Goal: Task Accomplishment & Management: Use online tool/utility

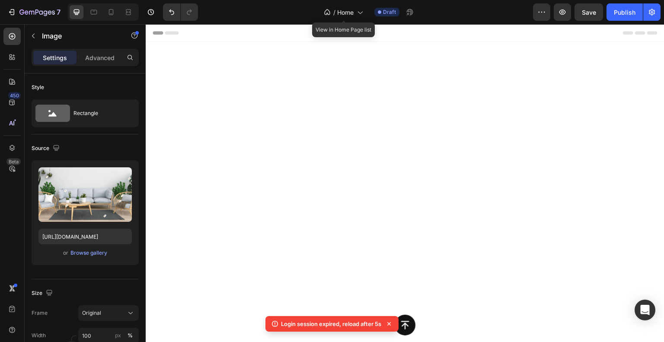
scroll to position [1775, 0]
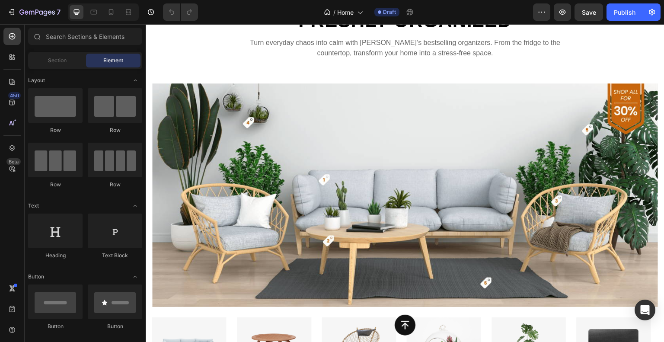
scroll to position [1686, 0]
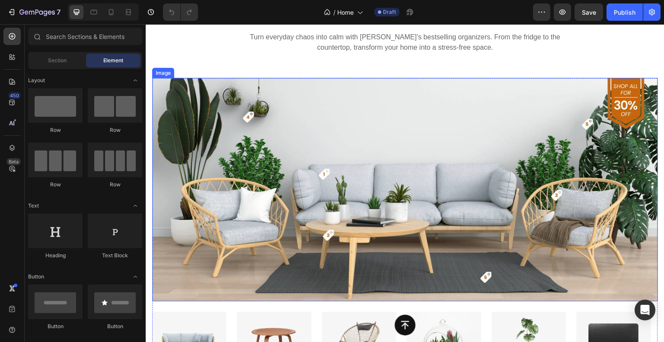
click at [386, 140] on img at bounding box center [405, 189] width 506 height 223
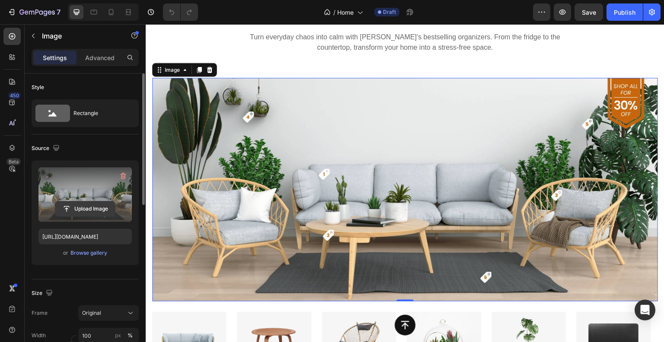
click at [86, 205] on input "file" at bounding box center [85, 208] width 60 height 15
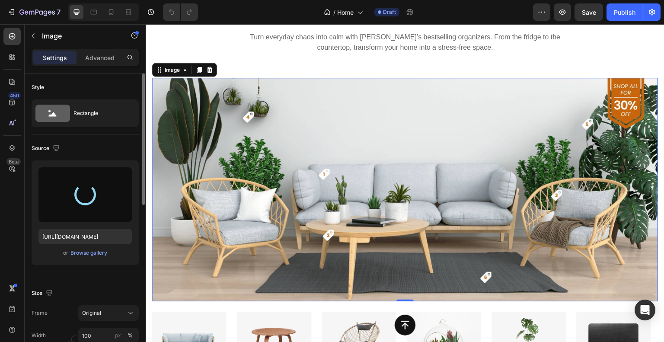
type input "[URL][DOMAIN_NAME]"
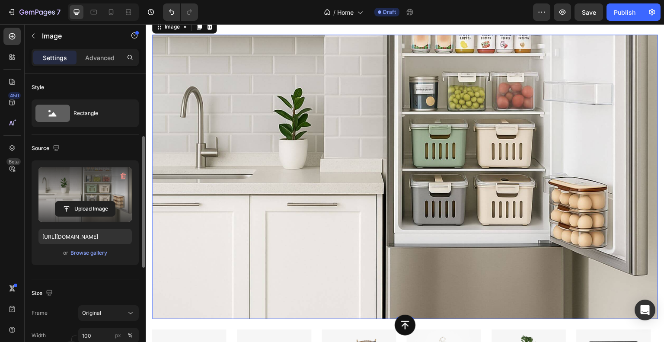
scroll to position [43, 0]
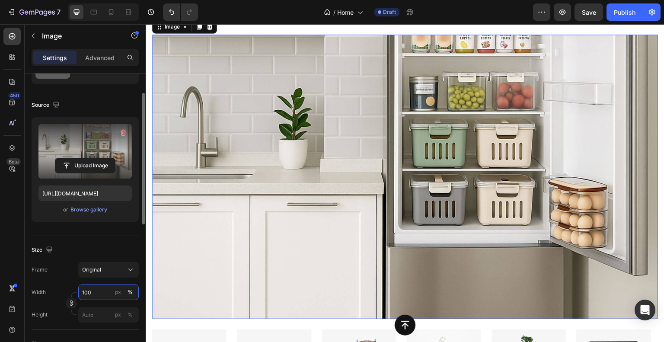
click at [89, 292] on input "100" at bounding box center [108, 292] width 61 height 16
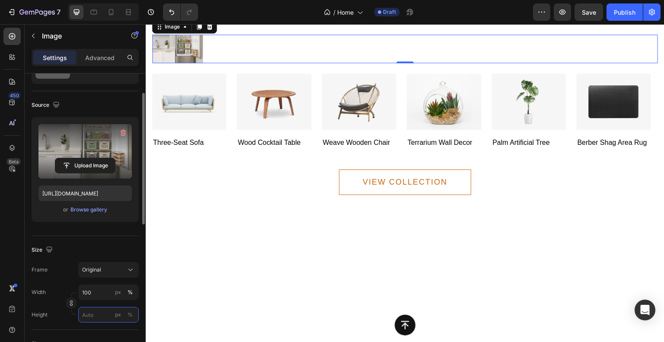
click at [100, 314] on input "px %" at bounding box center [108, 315] width 61 height 16
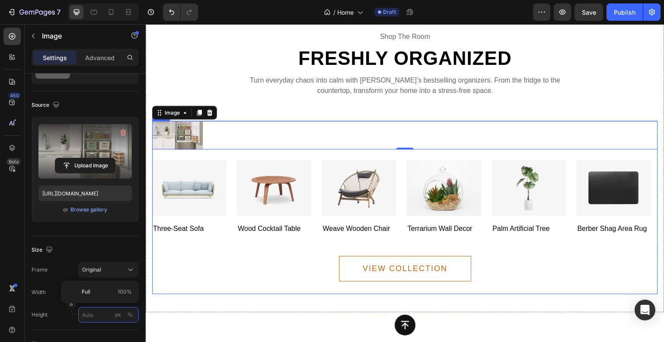
scroll to position [1729, 0]
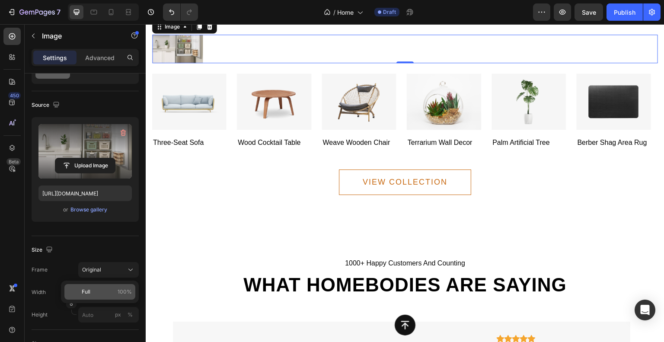
click at [98, 292] on p "Full 100%" at bounding box center [107, 292] width 50 height 8
type input "10"
type input "100"
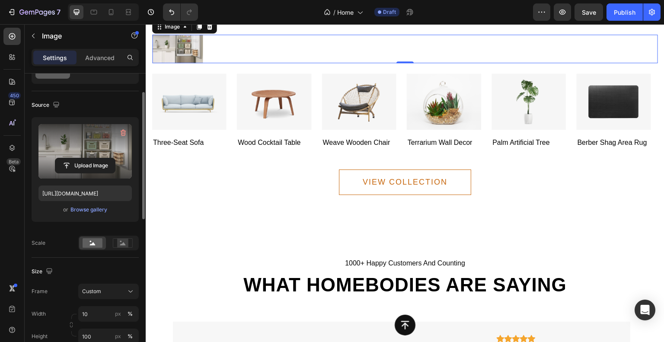
scroll to position [86, 0]
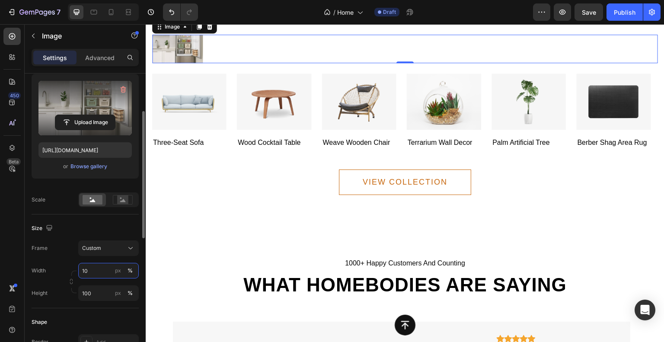
click at [96, 272] on input "10" at bounding box center [108, 271] width 61 height 16
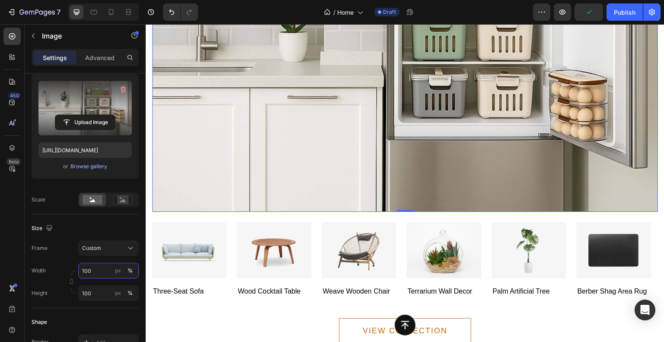
scroll to position [1859, 0]
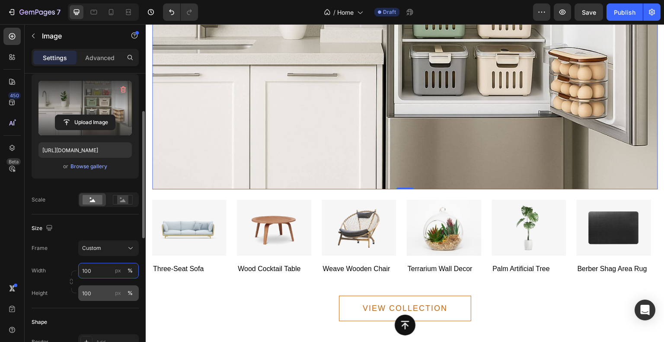
type input "100"
click at [93, 292] on input "100" at bounding box center [108, 293] width 61 height 16
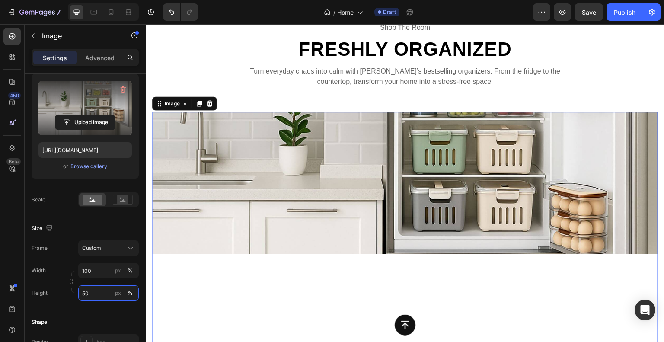
scroll to position [1643, 0]
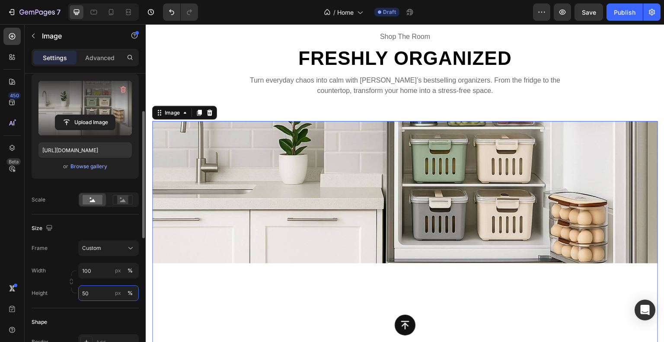
type input "5"
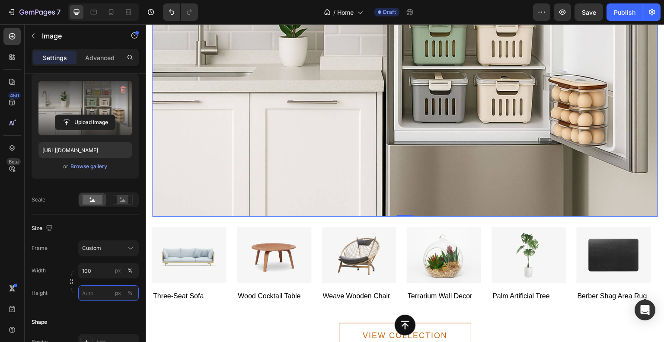
scroll to position [1902, 0]
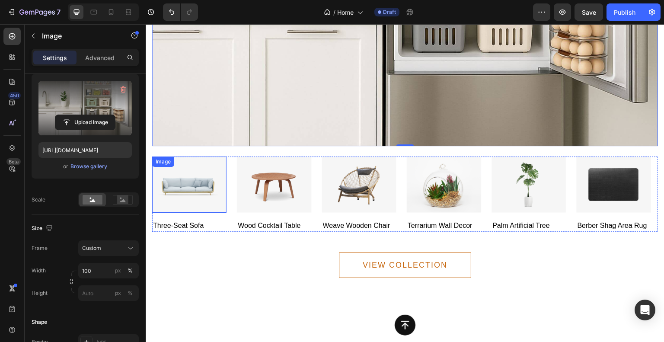
click at [189, 192] on img at bounding box center [189, 184] width 74 height 56
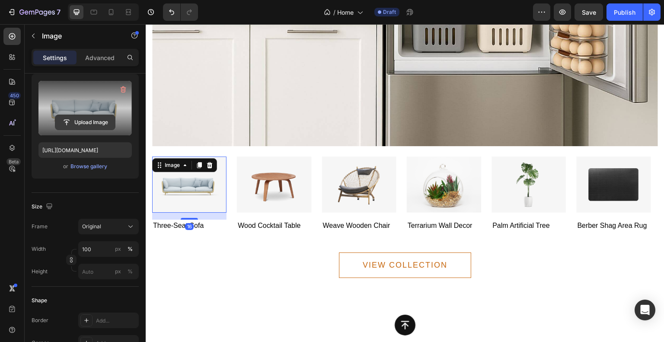
click at [93, 121] on input "file" at bounding box center [85, 122] width 60 height 15
type input "C:\fakepath\1. drying rack kitchen (2) (1).avif"
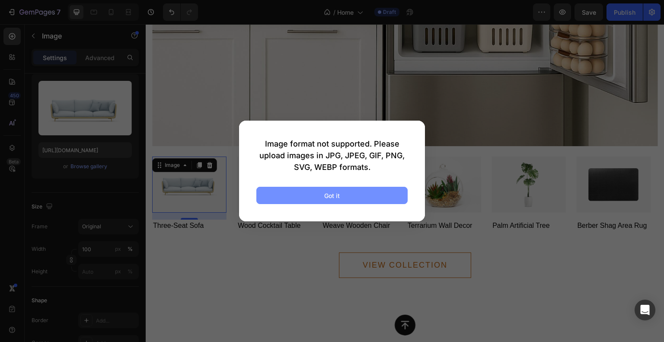
click at [360, 195] on button "Got it" at bounding box center [331, 195] width 151 height 17
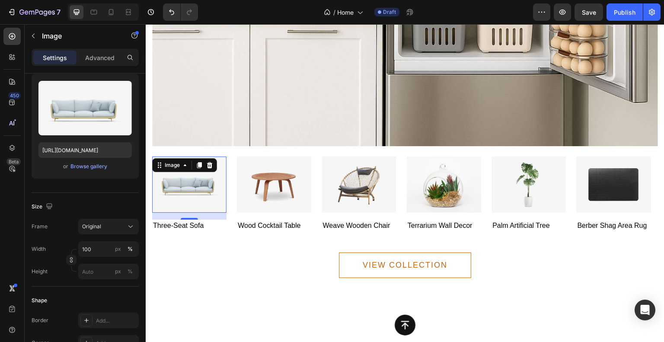
click at [206, 188] on img at bounding box center [189, 184] width 74 height 56
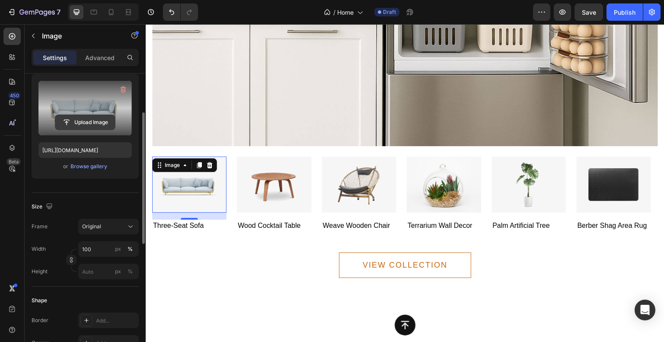
click at [88, 121] on input "file" at bounding box center [85, 122] width 60 height 15
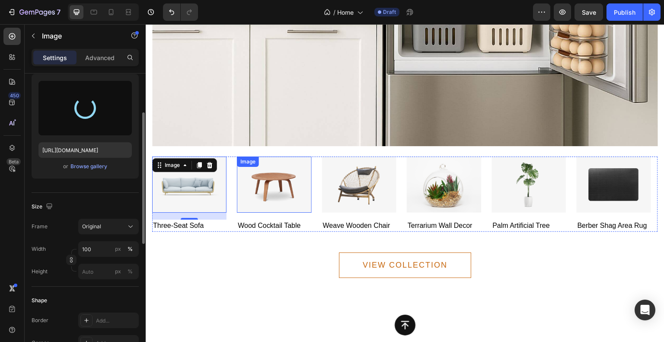
type input "[URL][DOMAIN_NAME]"
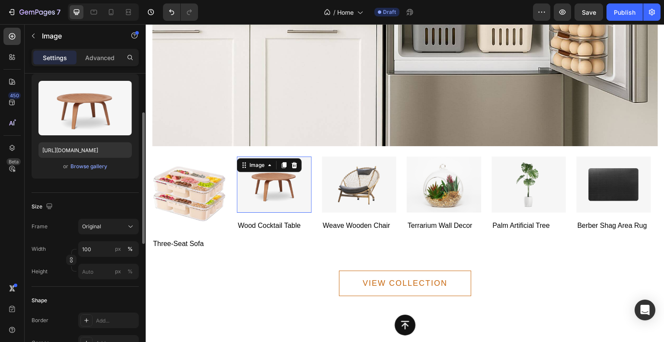
click at [300, 194] on img at bounding box center [274, 184] width 74 height 56
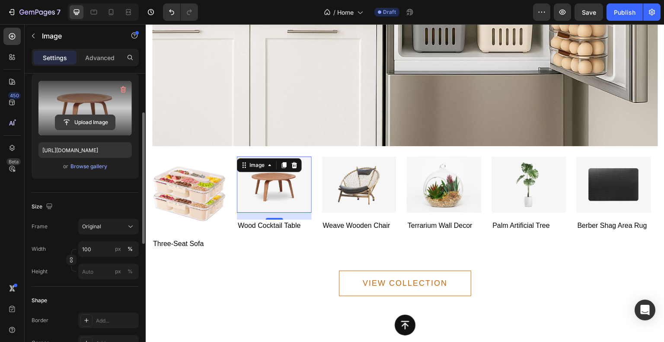
click at [94, 126] on input "file" at bounding box center [85, 122] width 60 height 15
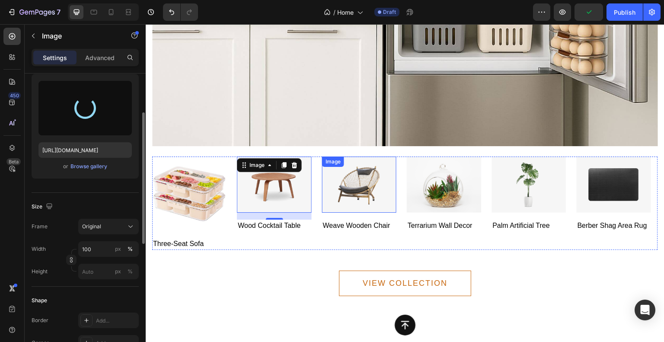
type input "[URL][DOMAIN_NAME]"
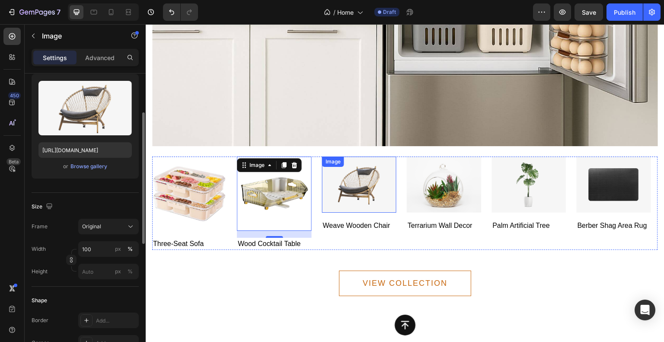
click at [359, 175] on img at bounding box center [359, 184] width 74 height 56
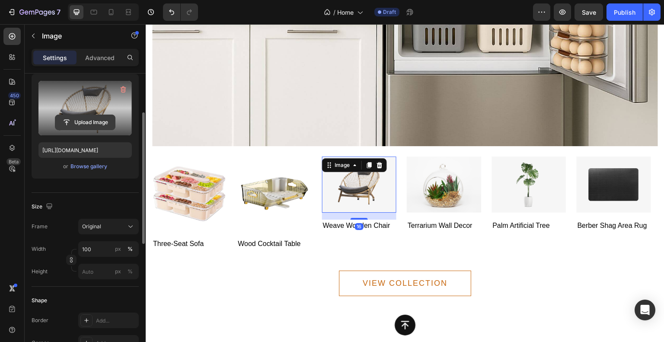
click at [99, 118] on input "file" at bounding box center [85, 122] width 60 height 15
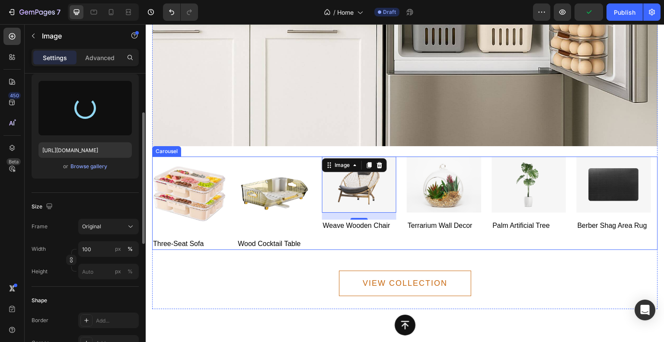
type input "[URL][DOMAIN_NAME]"
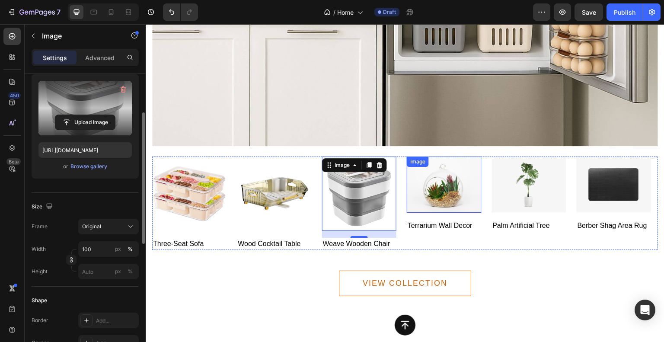
click at [459, 194] on img at bounding box center [444, 184] width 74 height 56
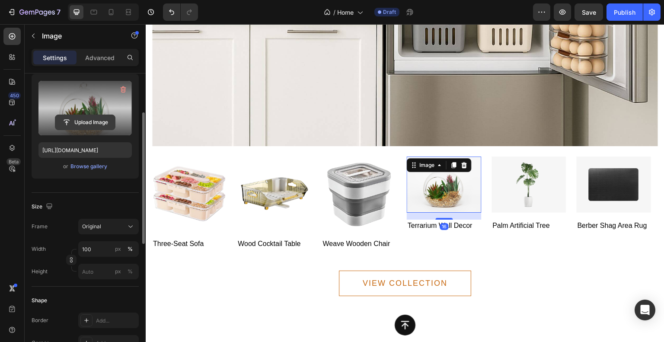
click at [91, 123] on input "file" at bounding box center [85, 122] width 60 height 15
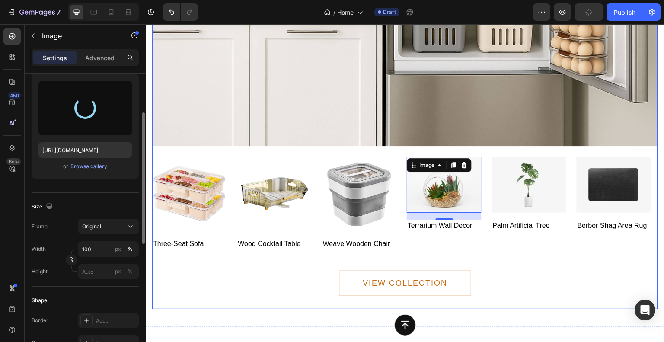
type input "[URL][DOMAIN_NAME]"
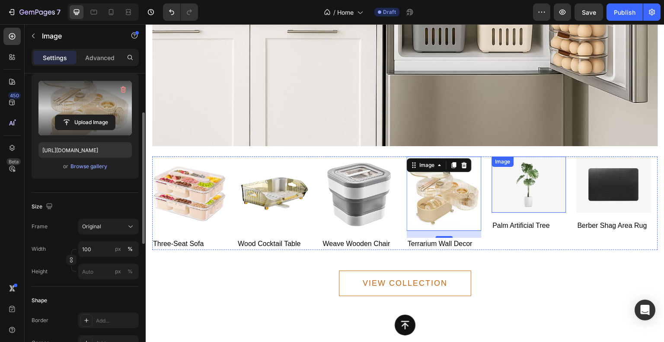
click at [508, 185] on img at bounding box center [529, 184] width 74 height 56
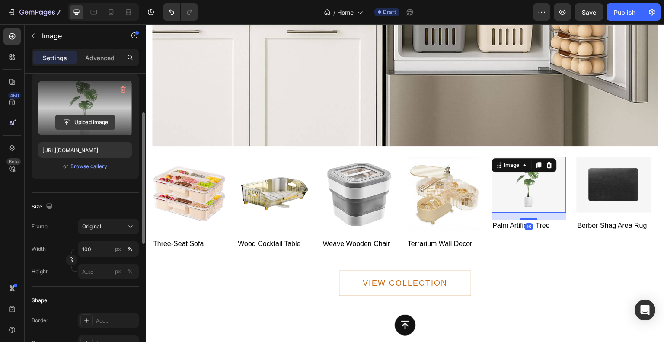
click at [100, 117] on input "file" at bounding box center [85, 122] width 60 height 15
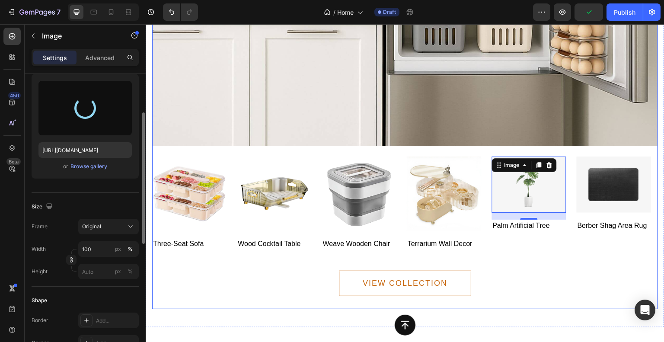
type input "[URL][DOMAIN_NAME]"
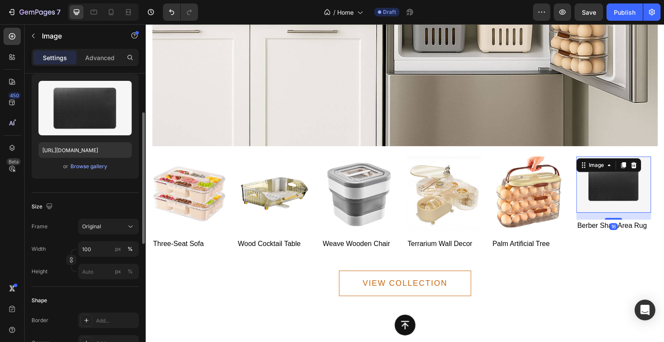
click at [634, 182] on img at bounding box center [614, 184] width 74 height 56
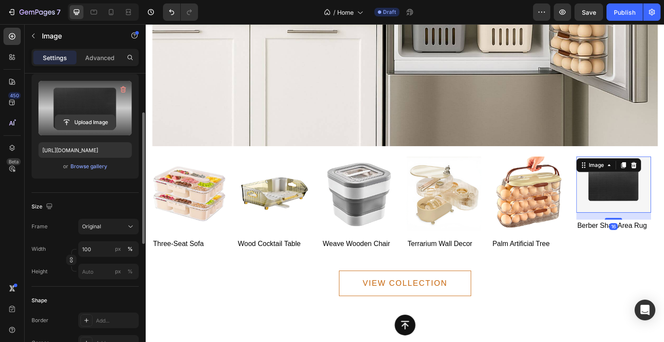
click at [98, 125] on input "file" at bounding box center [85, 122] width 60 height 15
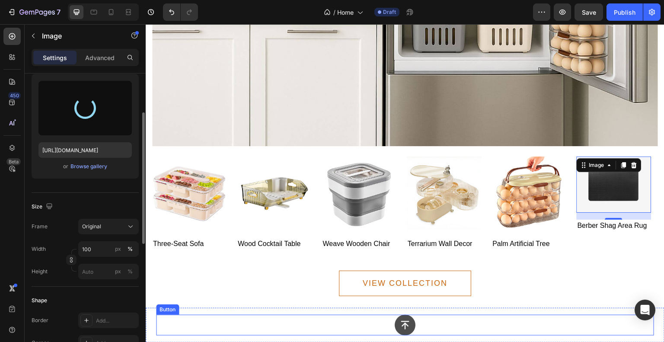
type input "[URL][DOMAIN_NAME]"
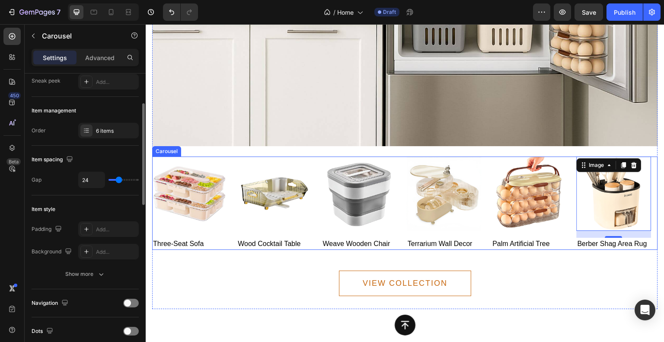
click at [232, 164] on div "Image three-seat sofa Text block Image wood cocktail table Text block Image wea…" at bounding box center [405, 202] width 506 height 93
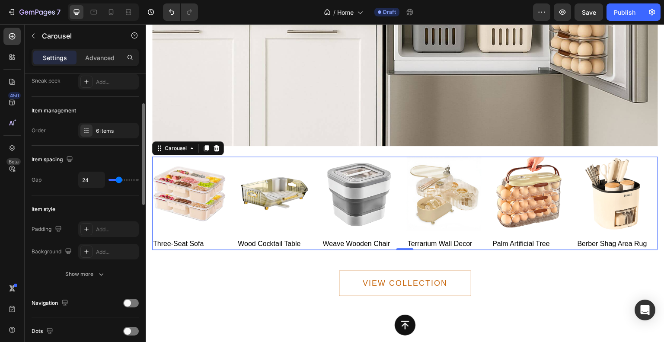
scroll to position [0, 0]
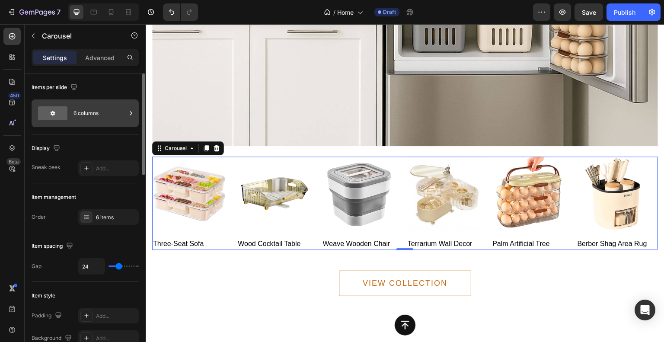
click at [92, 108] on div "6 columns" at bounding box center [99, 113] width 53 height 20
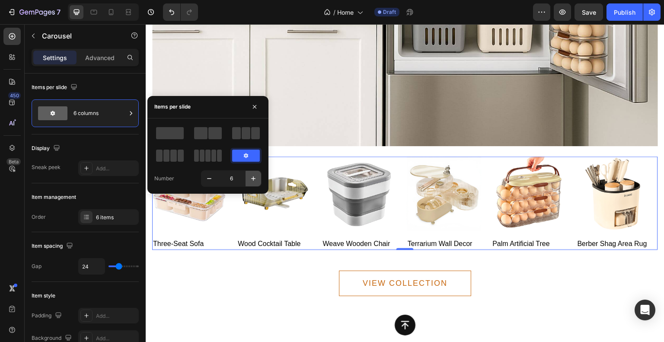
click at [252, 175] on icon "button" at bounding box center [253, 178] width 9 height 9
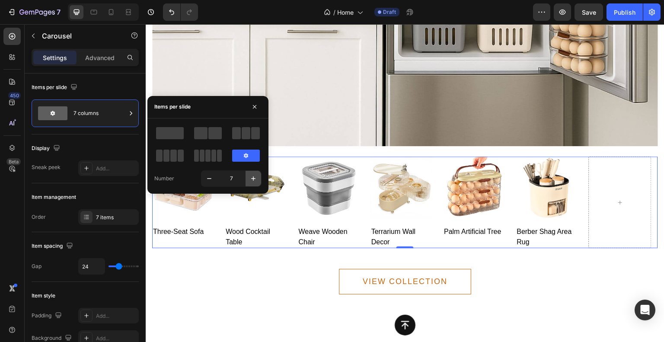
type input "8"
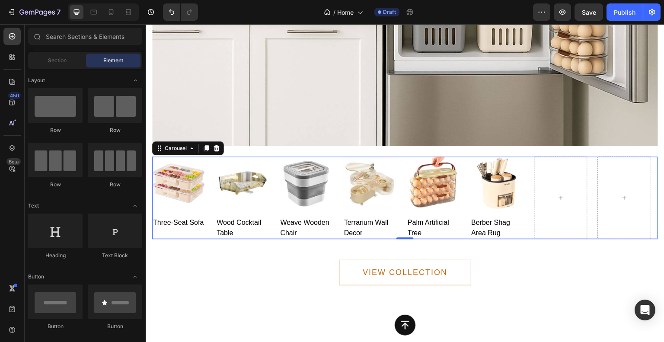
click at [619, 191] on div at bounding box center [624, 198] width 21 height 14
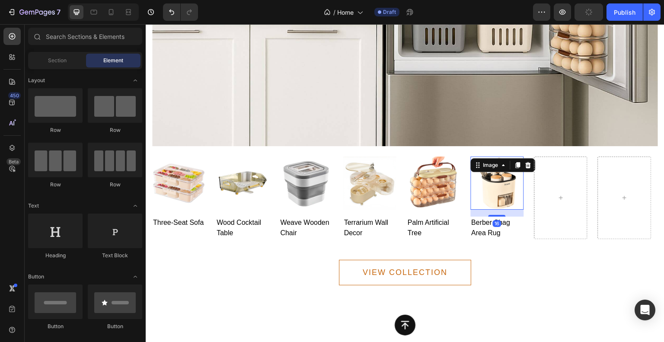
click at [503, 182] on img at bounding box center [497, 182] width 53 height 53
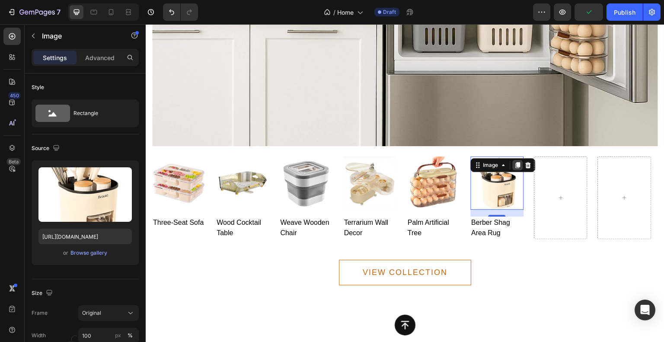
click at [515, 164] on icon at bounding box center [517, 165] width 7 height 7
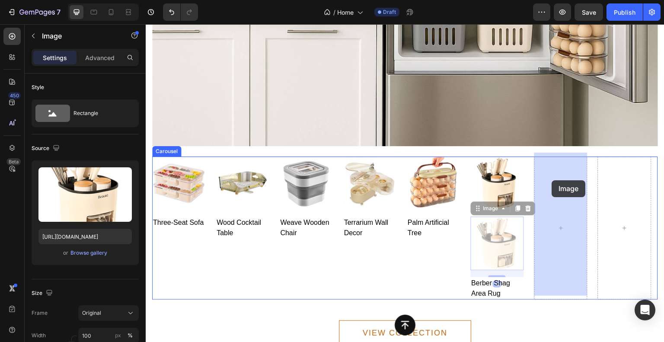
drag, startPoint x: 477, startPoint y: 205, endPoint x: 552, endPoint y: 180, distance: 79.1
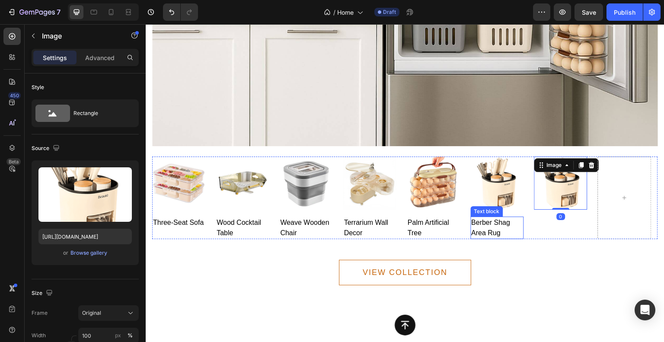
click at [496, 222] on p "berber shag area rug" at bounding box center [497, 227] width 51 height 21
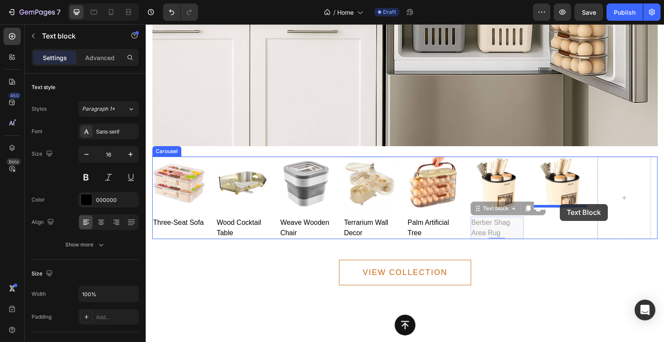
drag, startPoint x: 480, startPoint y: 206, endPoint x: 560, endPoint y: 204, distance: 80.0
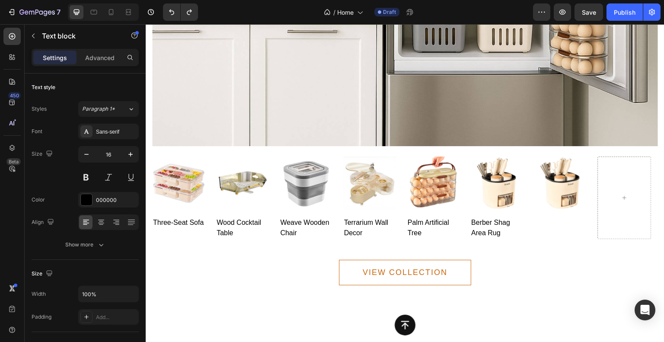
click at [490, 223] on p "berber shag area rug" at bounding box center [497, 227] width 51 height 21
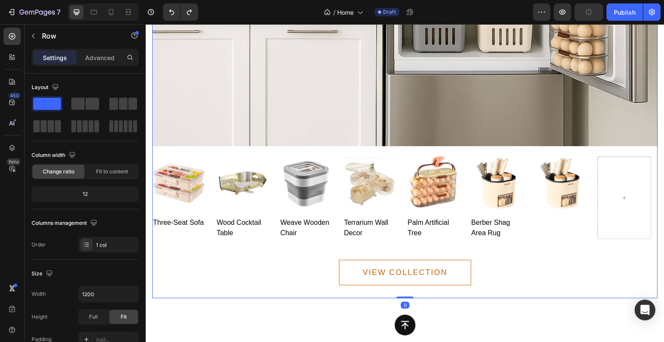
click at [492, 254] on div "VIEW COLLECTION Button" at bounding box center [405, 268] width 506 height 59
click at [489, 218] on p "berber shag area rug" at bounding box center [497, 227] width 51 height 21
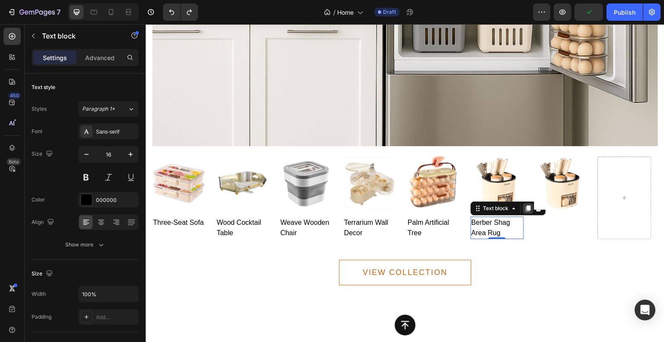
click at [527, 207] on icon at bounding box center [528, 208] width 7 height 7
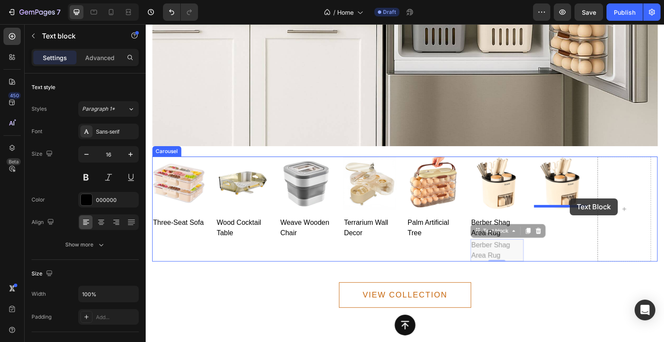
drag, startPoint x: 478, startPoint y: 230, endPoint x: 570, endPoint y: 198, distance: 97.6
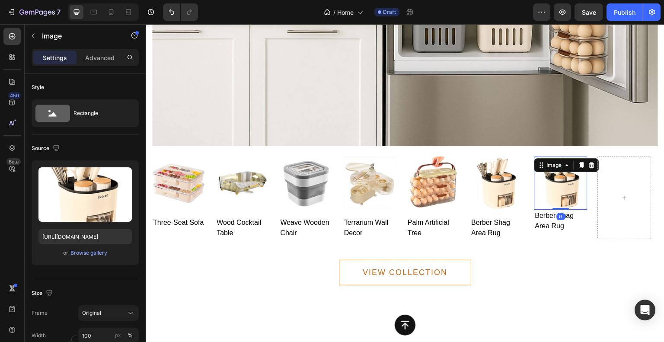
click at [571, 166] on div "Image 0" at bounding box center [560, 182] width 53 height 53
drag, startPoint x: 561, startPoint y: 204, endPoint x: 562, endPoint y: 210, distance: 5.6
click at [562, 213] on div at bounding box center [560, 214] width 17 height 3
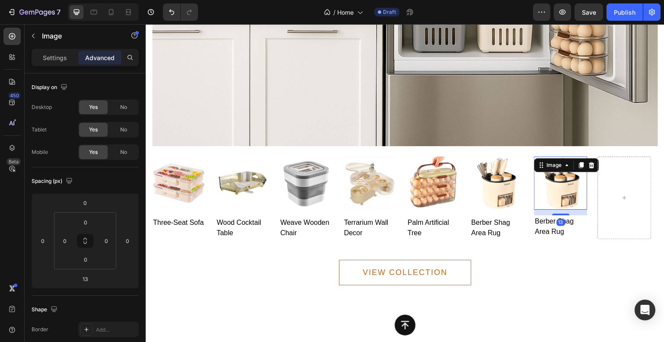
click at [562, 178] on img at bounding box center [560, 182] width 53 height 53
click at [33, 37] on icon "button" at bounding box center [33, 35] width 7 height 7
click at [549, 185] on img at bounding box center [560, 182] width 53 height 53
click at [45, 61] on p "Settings" at bounding box center [55, 57] width 24 height 9
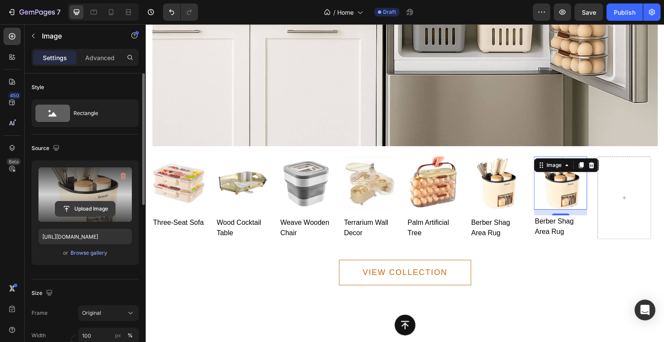
click at [88, 204] on input "file" at bounding box center [85, 208] width 60 height 15
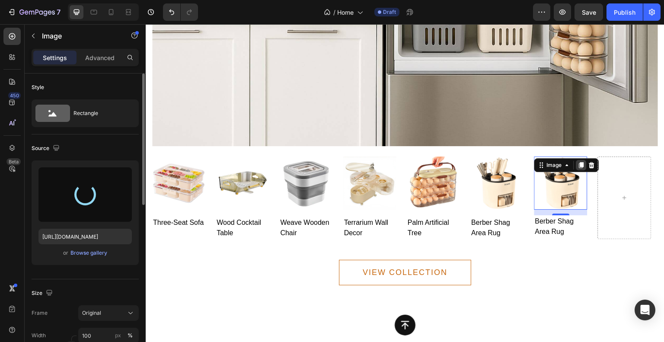
type input "[URL][DOMAIN_NAME]"
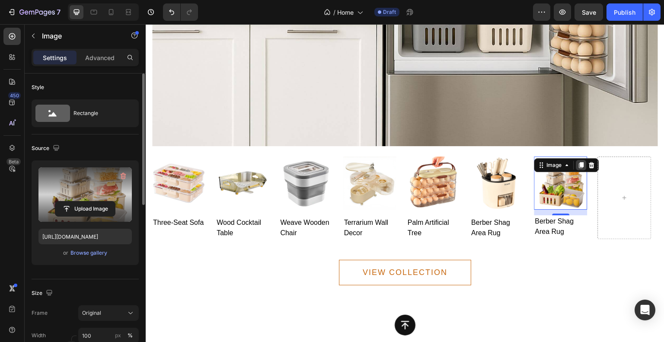
click at [581, 162] on icon at bounding box center [581, 165] width 5 height 6
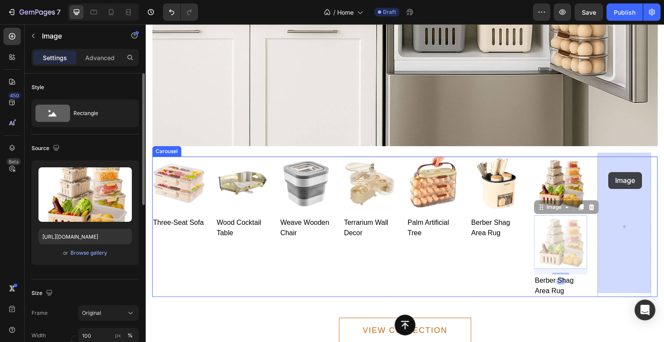
drag, startPoint x: 543, startPoint y: 205, endPoint x: 609, endPoint y: 172, distance: 73.3
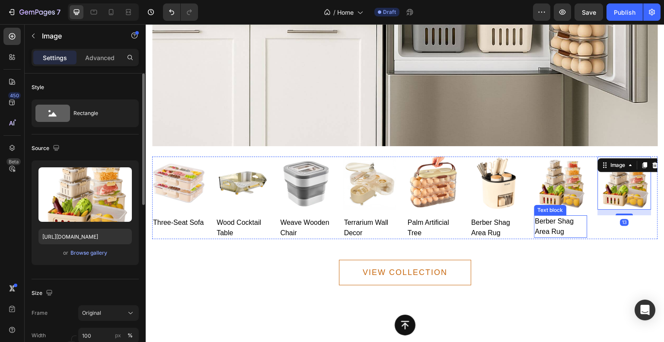
click at [567, 218] on p "berber shag area rug" at bounding box center [560, 226] width 51 height 21
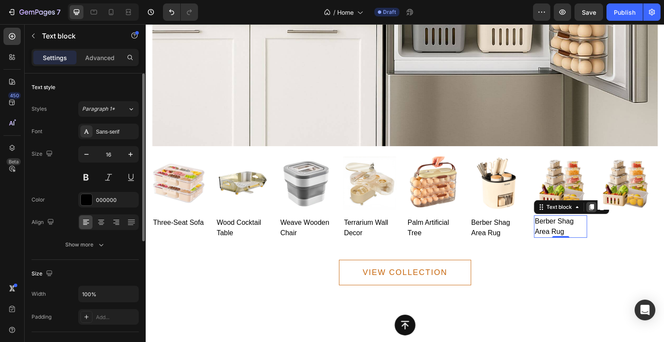
click at [591, 204] on icon at bounding box center [592, 207] width 5 height 6
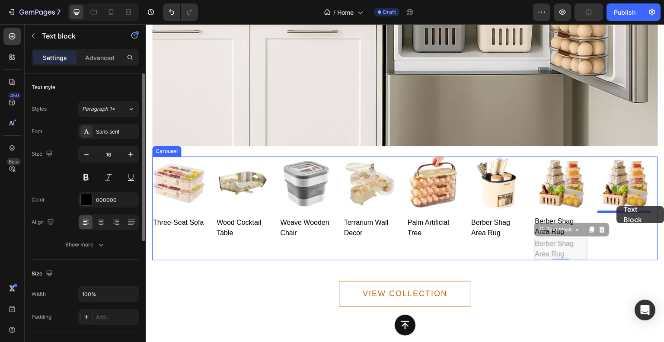
drag, startPoint x: 542, startPoint y: 226, endPoint x: 617, endPoint y: 206, distance: 77.1
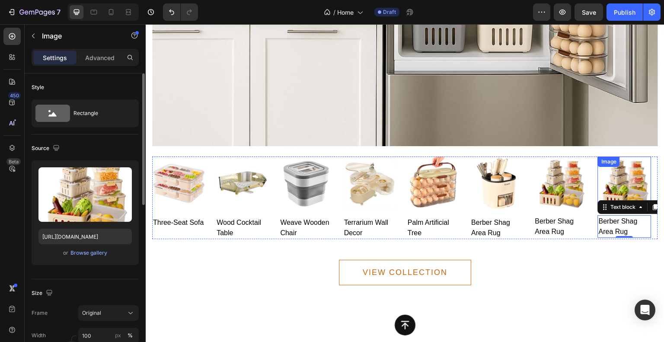
click at [625, 175] on img at bounding box center [624, 182] width 53 height 53
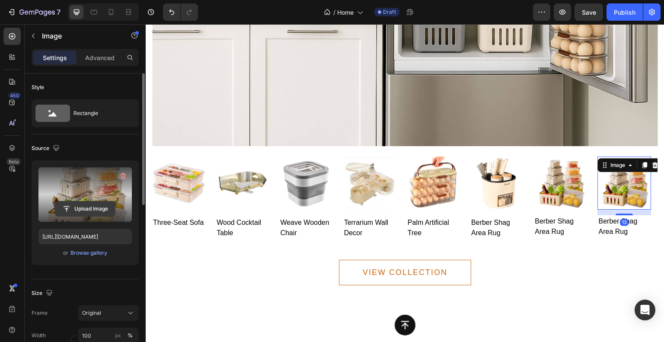
click at [103, 206] on input "file" at bounding box center [85, 208] width 60 height 15
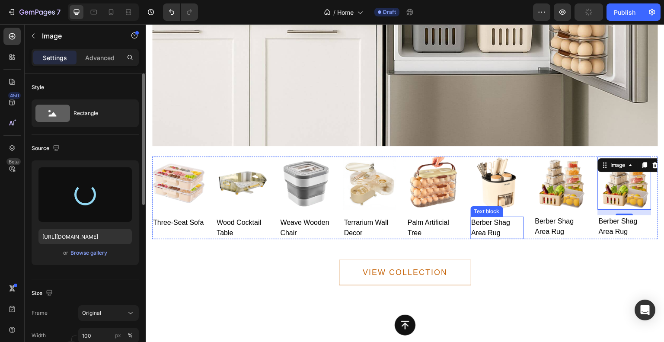
type input "[URL][DOMAIN_NAME]"
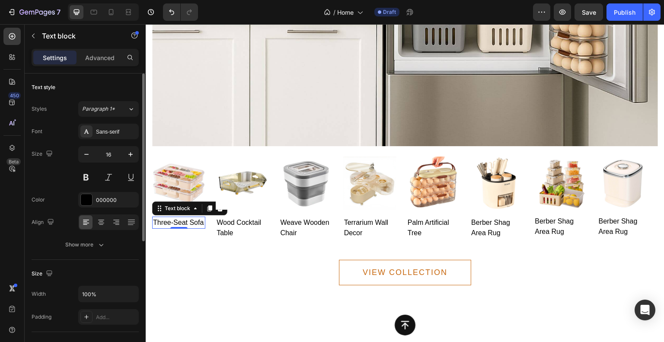
click at [187, 223] on p "three-seat sofa" at bounding box center [178, 222] width 51 height 10
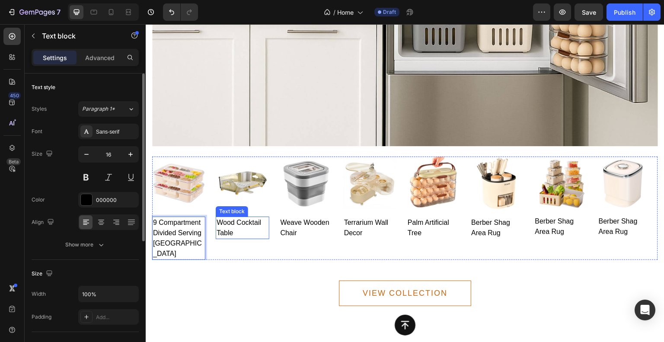
click at [251, 224] on p "wood cocktail table" at bounding box center [242, 227] width 51 height 21
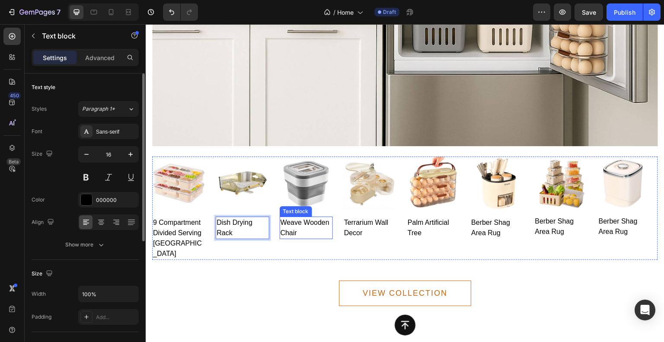
click at [289, 226] on p "weave wooden chair" at bounding box center [306, 227] width 51 height 21
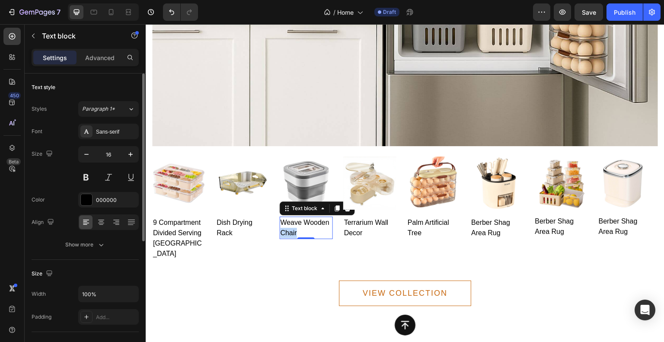
click at [289, 226] on p "weave wooden chair" at bounding box center [306, 227] width 51 height 21
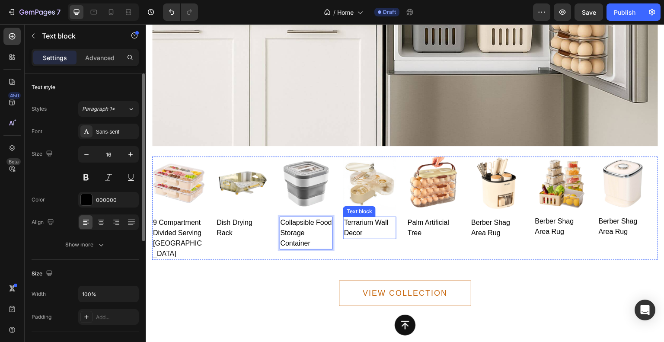
click at [369, 221] on p "terrarium wall decor" at bounding box center [369, 227] width 51 height 21
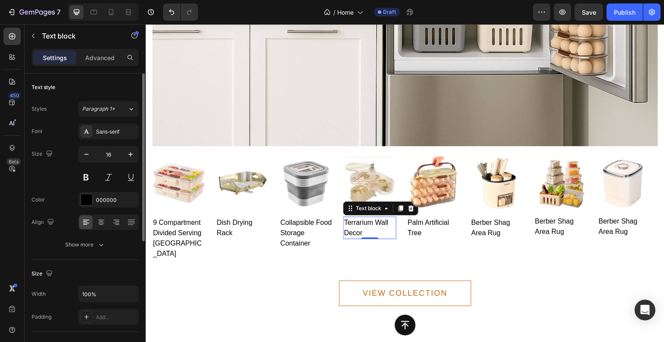
click at [369, 221] on p "terrarium wall decor" at bounding box center [369, 227] width 51 height 21
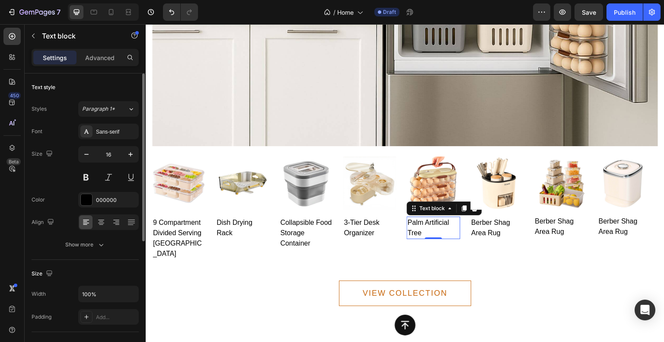
click at [413, 222] on p "palm artificial tree" at bounding box center [433, 227] width 51 height 21
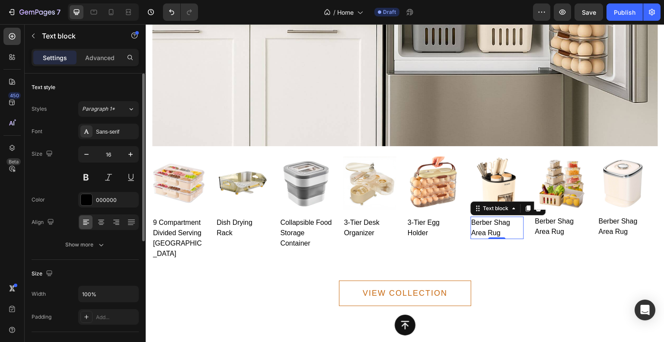
click at [498, 222] on p "berber shag area rug" at bounding box center [497, 227] width 51 height 21
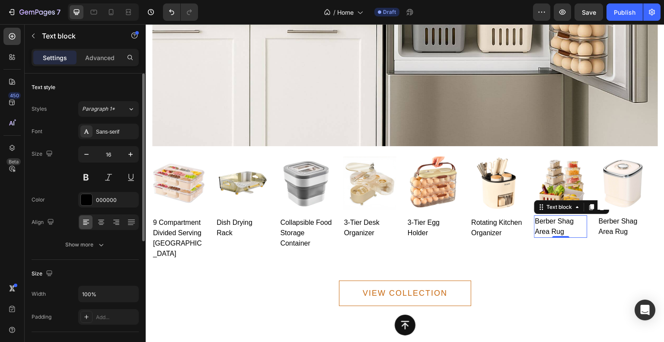
click at [555, 222] on p "berber shag area rug" at bounding box center [560, 226] width 51 height 21
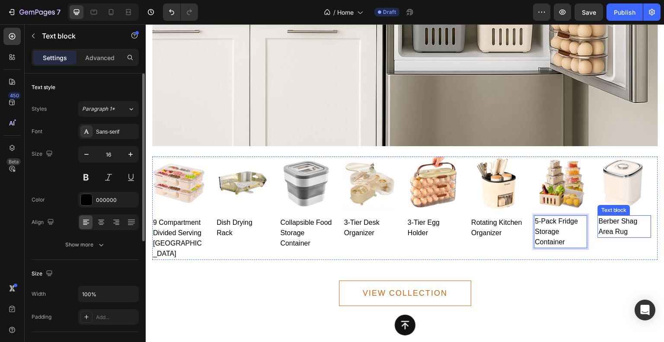
click at [610, 219] on p "berber shag area rug" at bounding box center [624, 226] width 51 height 21
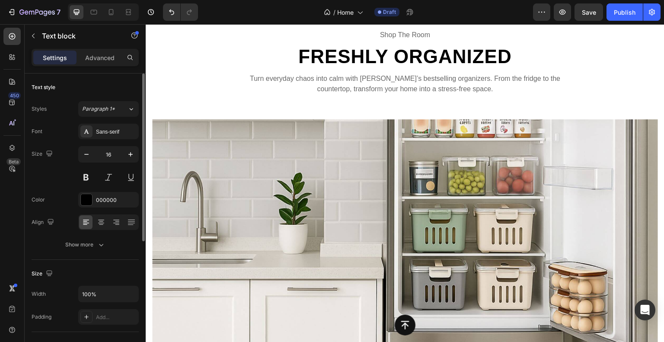
scroll to position [1599, 0]
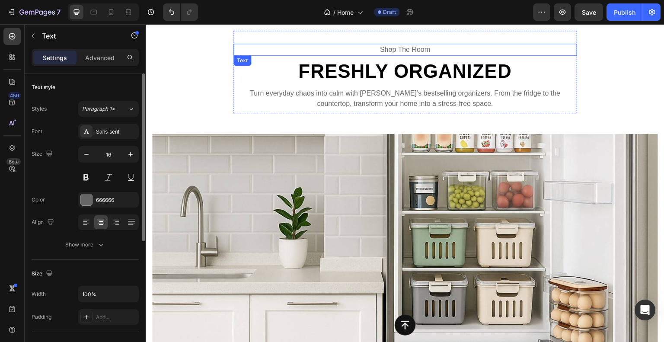
click at [382, 48] on p "shop the room" at bounding box center [405, 50] width 342 height 10
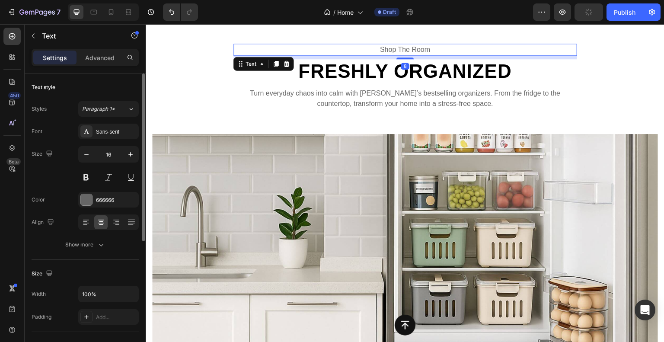
click at [410, 51] on p "shop the room" at bounding box center [405, 50] width 342 height 10
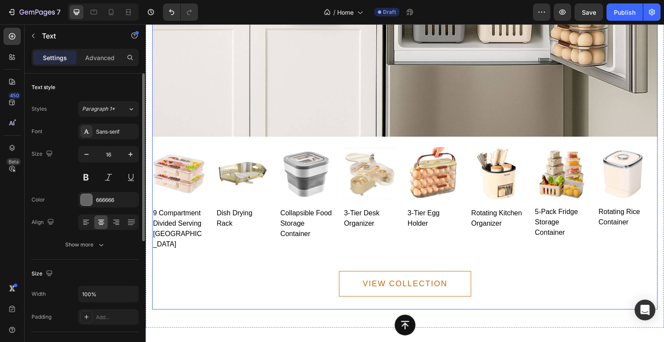
scroll to position [1902, 0]
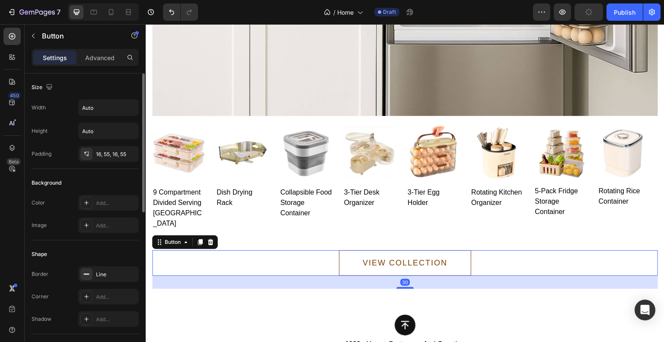
click at [460, 250] on button "VIEW COLLECTION" at bounding box center [405, 263] width 132 height 26
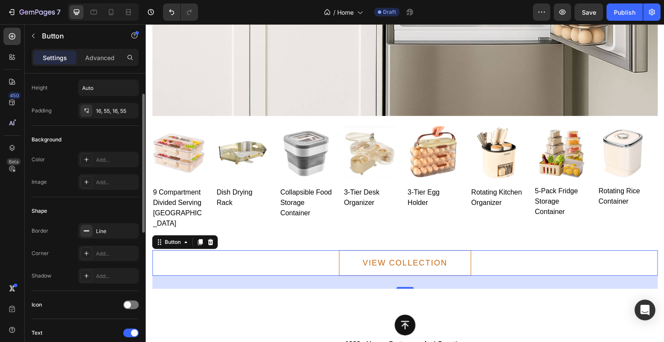
scroll to position [130, 0]
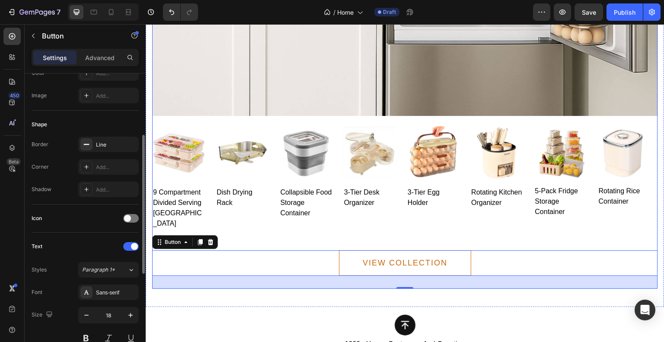
click at [322, 230] on div "VIEW COLLECTION Button 30" at bounding box center [405, 259] width 506 height 59
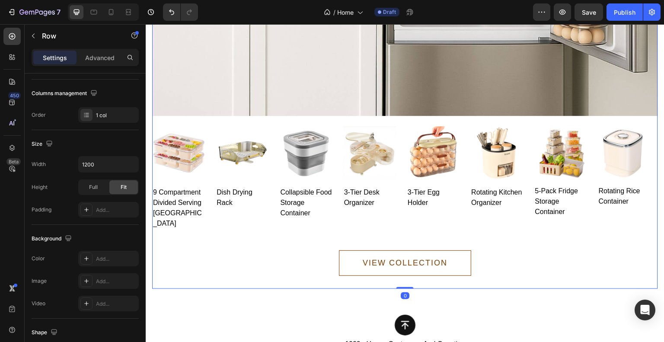
scroll to position [0, 0]
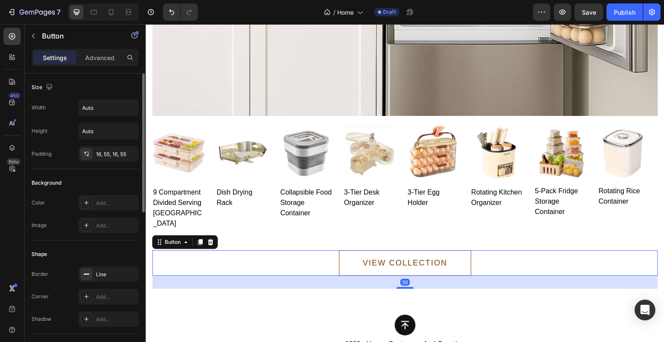
click at [344, 250] on button "VIEW COLLECTION" at bounding box center [405, 263] width 132 height 26
click at [98, 200] on div "Add..." at bounding box center [116, 203] width 41 height 8
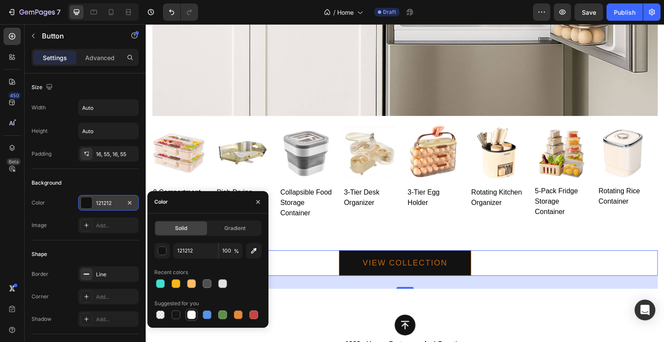
click at [188, 316] on div at bounding box center [191, 314] width 9 height 9
type input "FFFFFF"
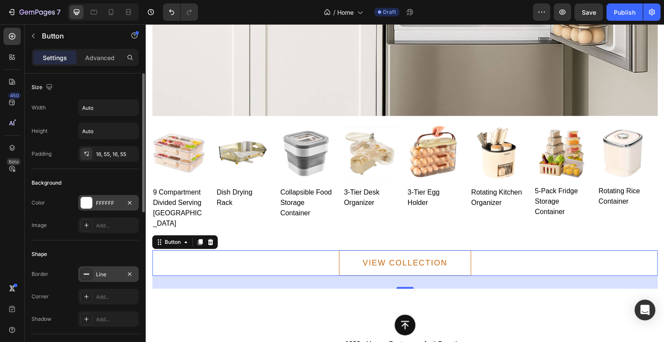
click at [110, 273] on div "Line" at bounding box center [108, 275] width 25 height 8
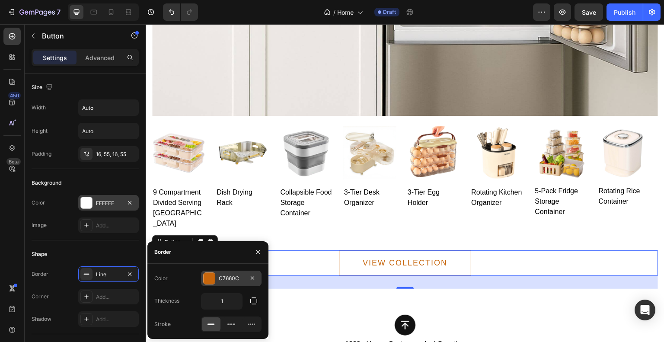
click at [209, 278] on div at bounding box center [209, 278] width 11 height 11
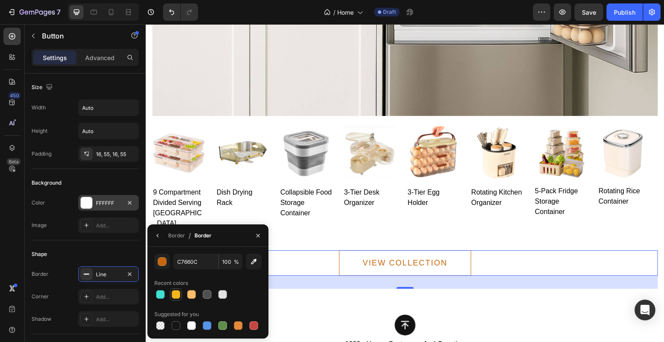
click at [178, 295] on div at bounding box center [176, 294] width 9 height 9
click at [163, 296] on div at bounding box center [160, 294] width 9 height 9
type input "40E0D0"
click at [157, 237] on icon "button" at bounding box center [157, 235] width 7 height 7
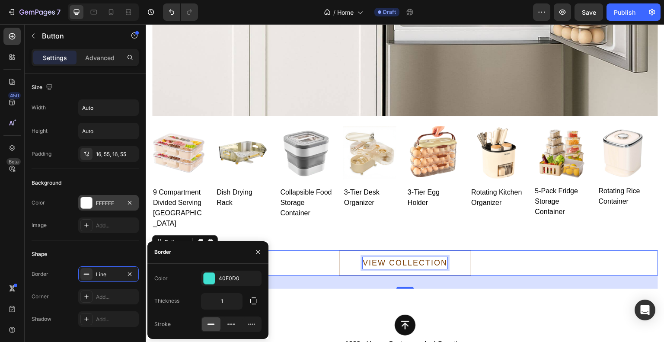
click at [380, 257] on div "VIEW COLLECTION" at bounding box center [405, 263] width 85 height 12
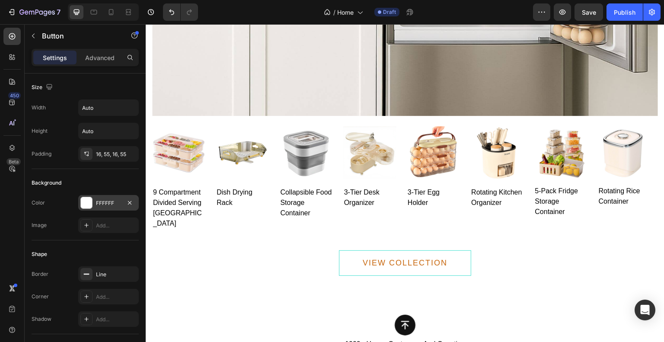
click at [204, 250] on div "VIEW COLLECTION Button 30" at bounding box center [405, 263] width 506 height 26
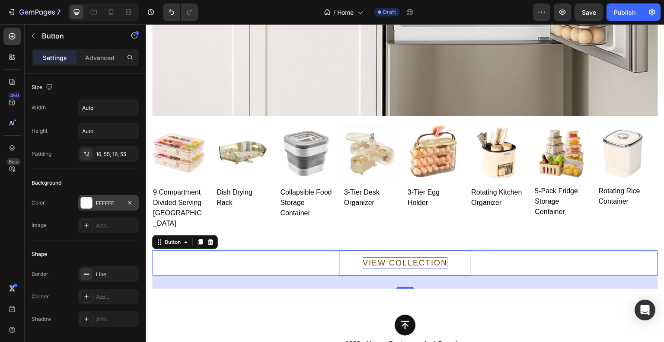
click at [376, 257] on p "VIEW COLLECTION" at bounding box center [405, 263] width 85 height 12
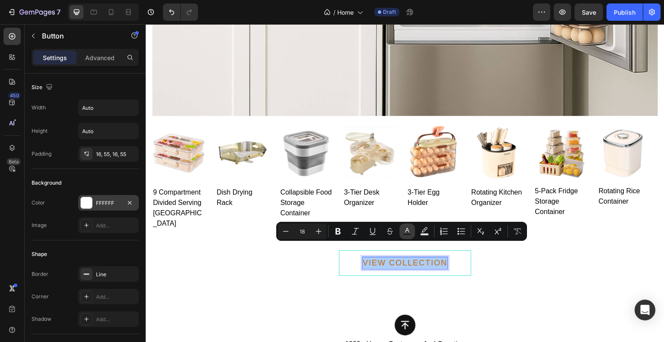
click at [406, 234] on rect "Editor contextual toolbar" at bounding box center [407, 234] width 8 height 2
type input "C7660C"
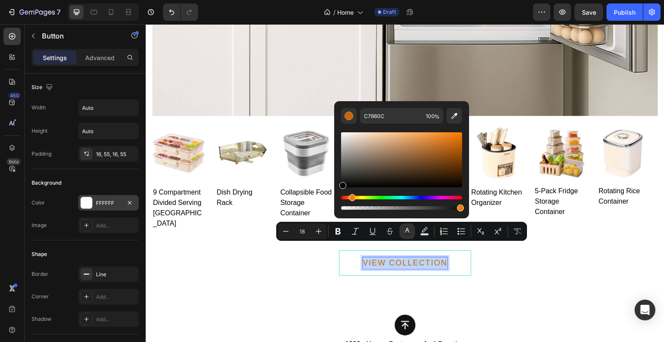
type input "050505"
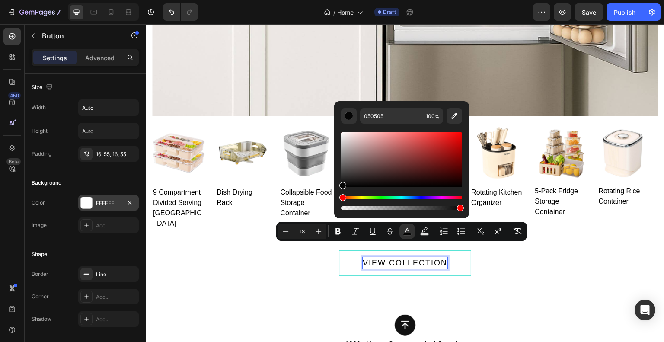
drag, startPoint x: 455, startPoint y: 145, endPoint x: 338, endPoint y: 186, distance: 123.3
click at [338, 186] on div "050505 100 %" at bounding box center [401, 156] width 135 height 110
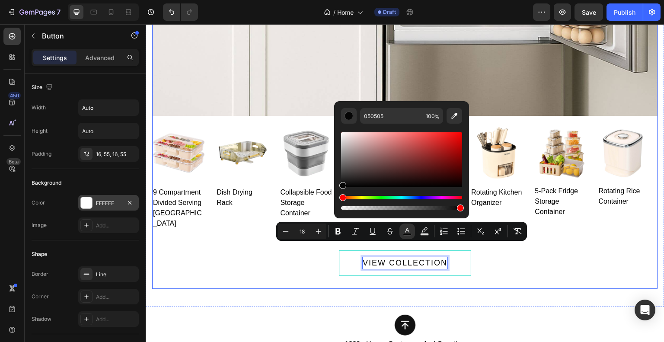
click at [262, 263] on div "VIEW COLLECTION Button 30" at bounding box center [405, 259] width 506 height 59
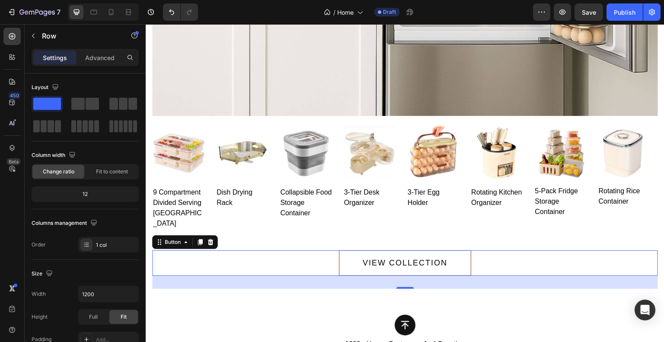
click at [357, 257] on button "VIEW COLLECTION" at bounding box center [405, 263] width 132 height 26
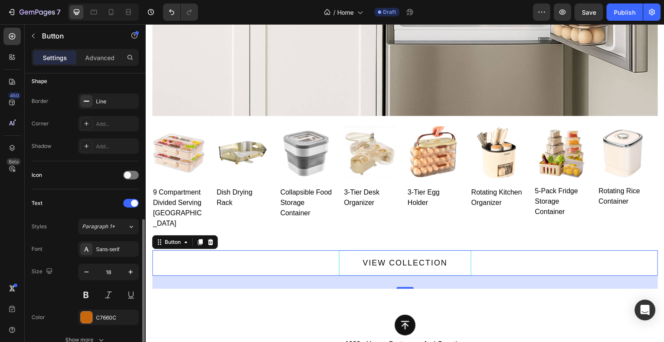
scroll to position [259, 0]
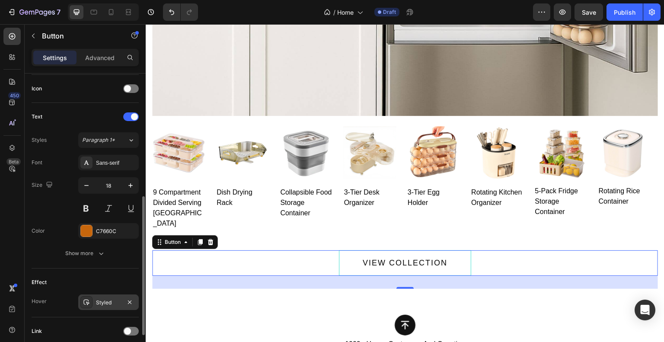
click at [108, 299] on div "Styled" at bounding box center [108, 303] width 25 height 8
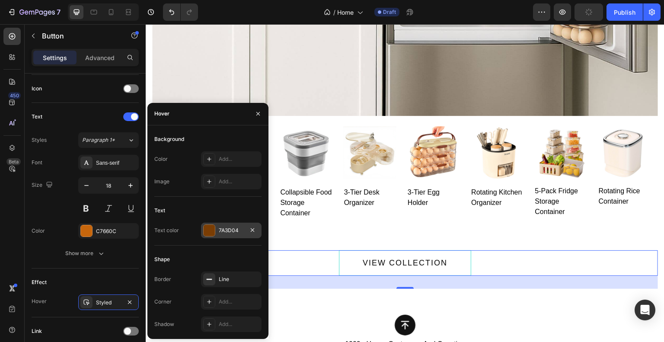
click at [221, 230] on div "7A3D04" at bounding box center [231, 230] width 25 height 8
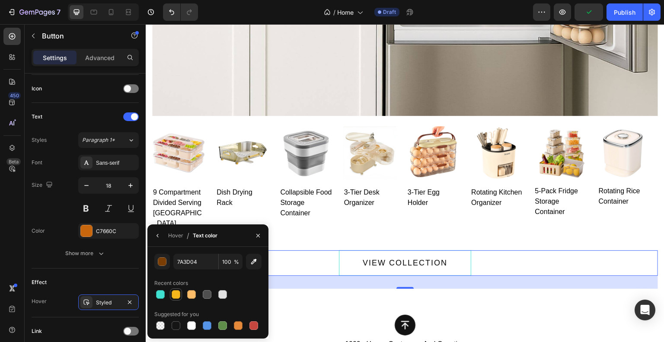
click at [178, 293] on div at bounding box center [176, 294] width 9 height 9
type input "F5B61B"
click at [157, 239] on button "button" at bounding box center [158, 236] width 14 height 14
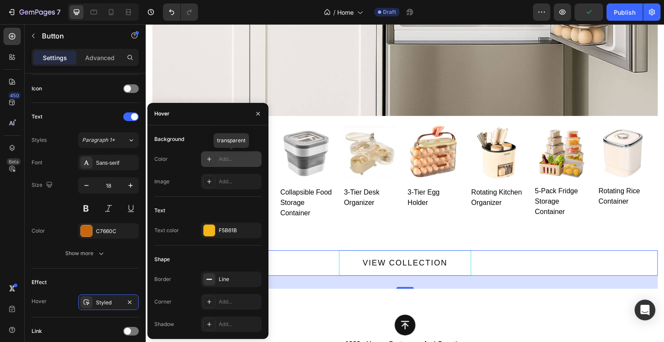
click at [222, 157] on div "Add..." at bounding box center [239, 159] width 41 height 8
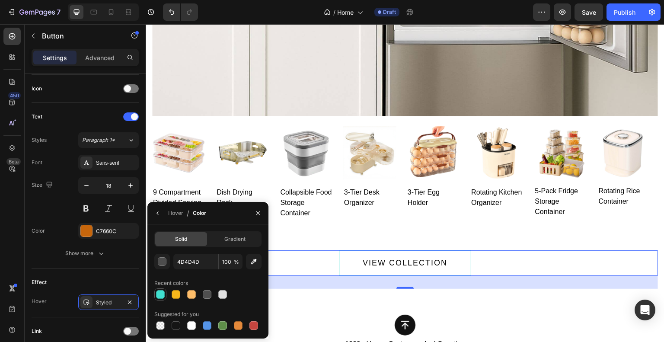
click at [162, 296] on div at bounding box center [160, 294] width 9 height 9
type input "40E0D0"
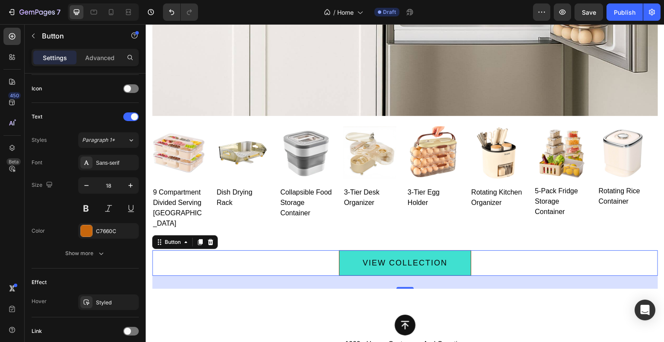
click at [348, 250] on button "VIEW COLLECTION" at bounding box center [405, 263] width 132 height 26
click at [339, 250] on button "VIEW COLLECTION" at bounding box center [405, 263] width 132 height 26
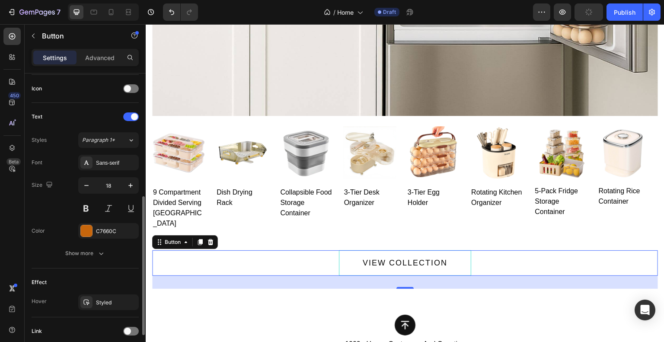
scroll to position [303, 0]
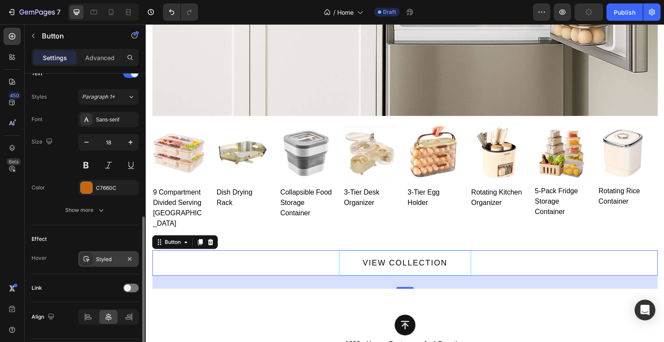
click at [108, 259] on div "Styled" at bounding box center [108, 259] width 25 height 8
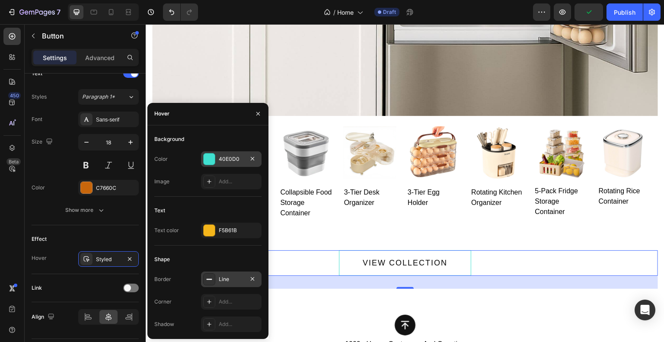
click at [228, 274] on div "Line" at bounding box center [231, 279] width 61 height 16
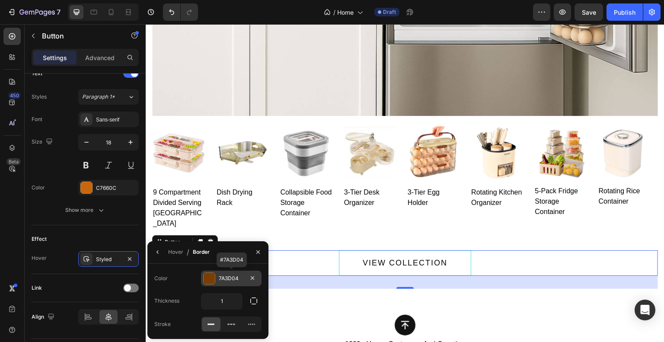
click at [227, 275] on div "7A3D04" at bounding box center [231, 278] width 25 height 8
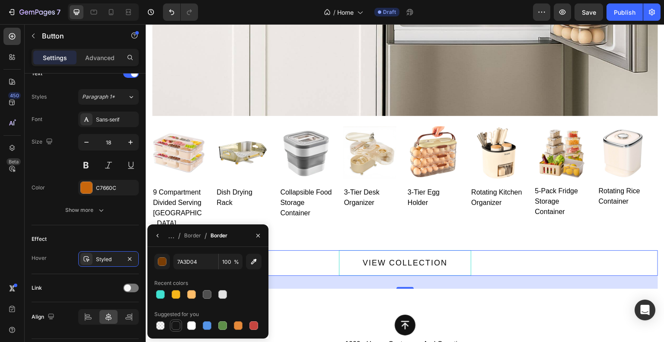
click at [176, 323] on div at bounding box center [176, 325] width 9 height 9
type input "151515"
click at [319, 251] on div "VIEW COLLECTION Button 30" at bounding box center [405, 263] width 506 height 26
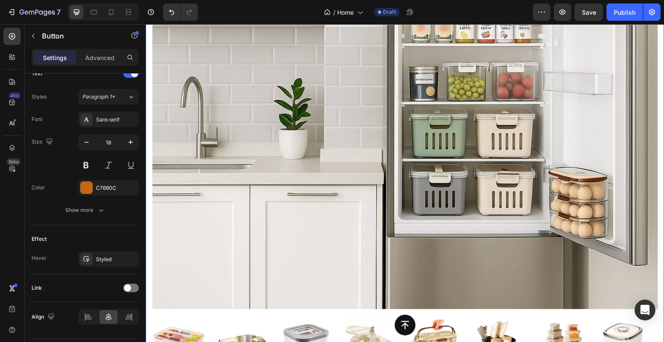
scroll to position [1643, 0]
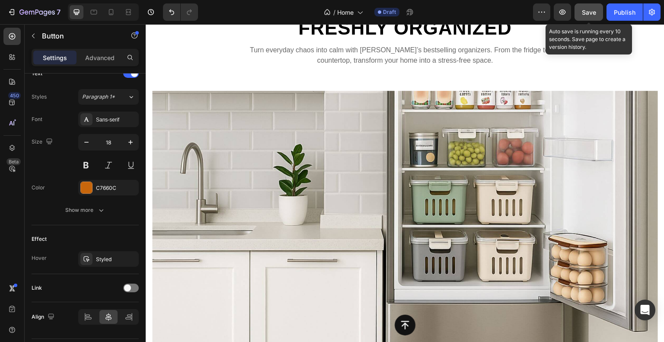
click at [595, 8] on div "Save" at bounding box center [589, 12] width 14 height 9
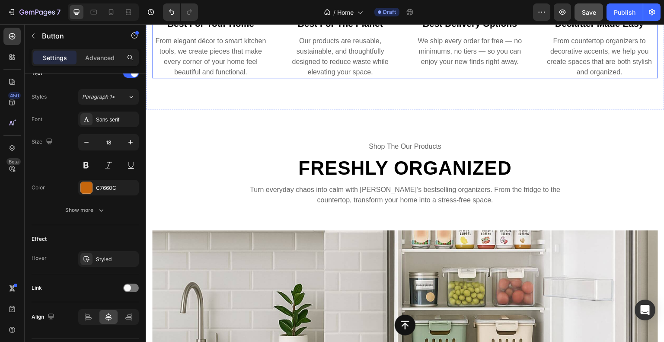
scroll to position [1283, 0]
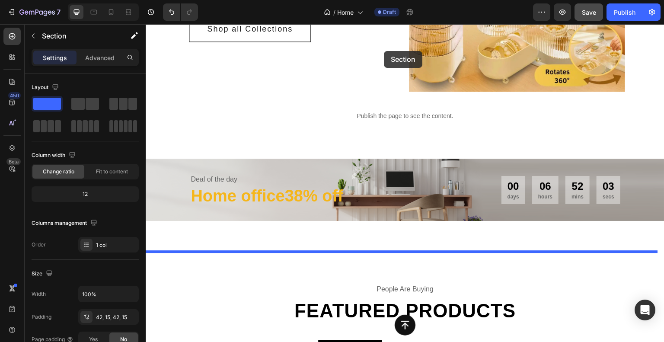
scroll to position [212, 0]
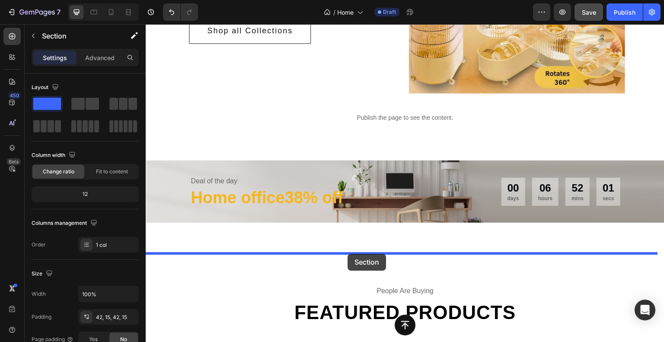
drag, startPoint x: 487, startPoint y: 108, endPoint x: 348, endPoint y: 254, distance: 201.5
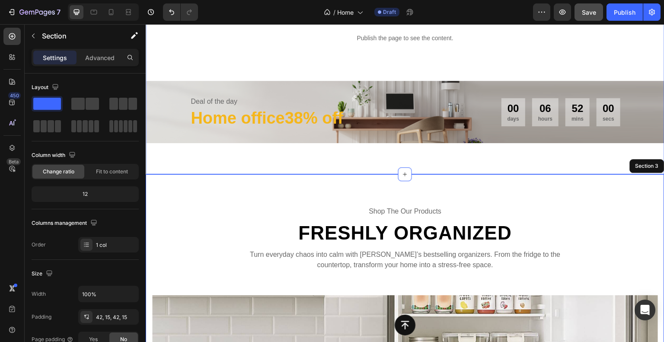
scroll to position [299, 0]
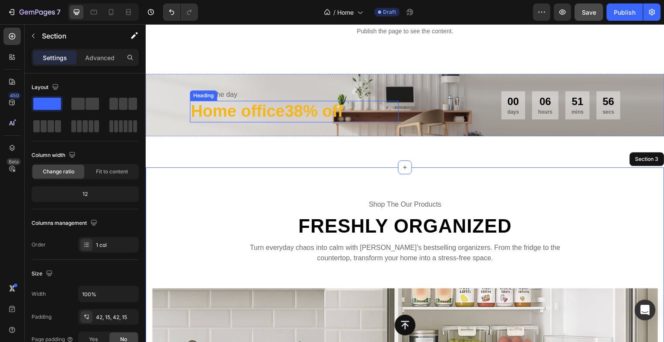
click at [294, 117] on h2 "Home office38% off" at bounding box center [294, 112] width 209 height 22
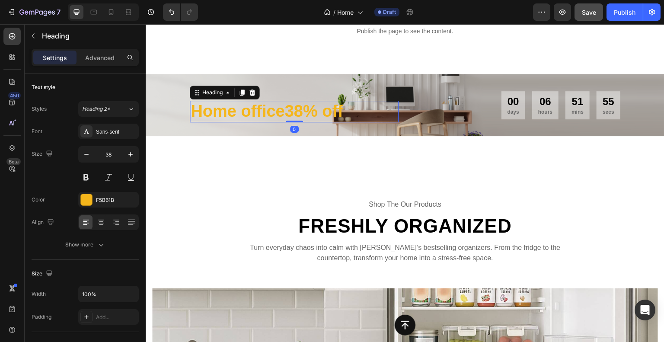
click at [293, 113] on h2 "Home office38% off" at bounding box center [294, 112] width 209 height 22
click at [284, 113] on p "Home office38% off" at bounding box center [294, 112] width 207 height 20
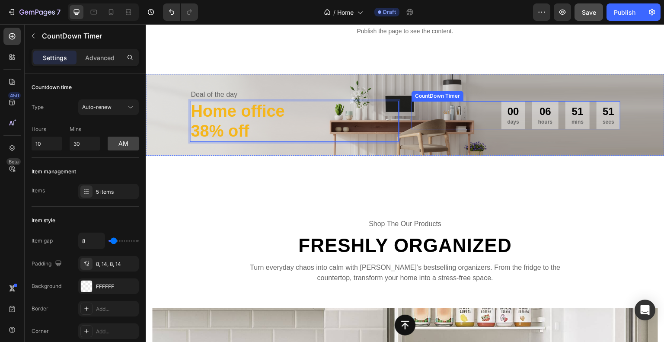
click at [545, 115] on div "06" at bounding box center [545, 111] width 14 height 13
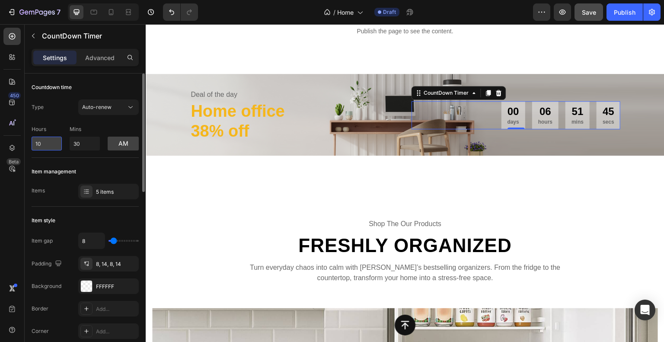
click at [45, 144] on input "10" at bounding box center [47, 144] width 30 height 14
type input "1"
type input "4"
type input "8"
type input "7"
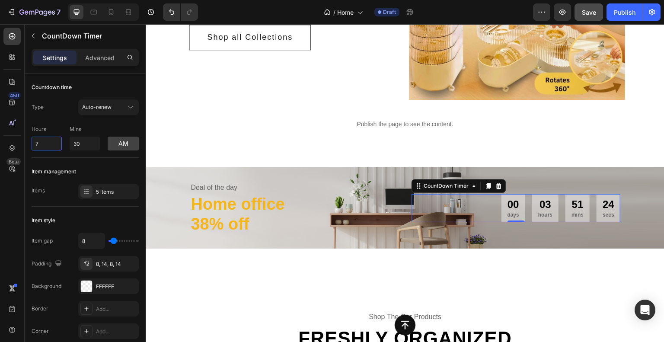
scroll to position [212, 0]
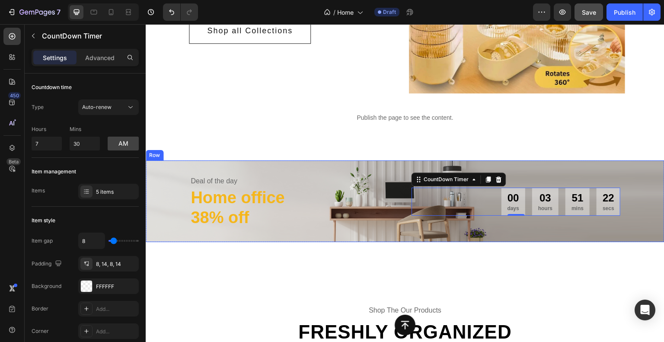
click at [510, 165] on div "Deal of the day Text Home office 38% off Heading 00 days 03 hours 51 mins 22 se…" at bounding box center [405, 201] width 519 height 82
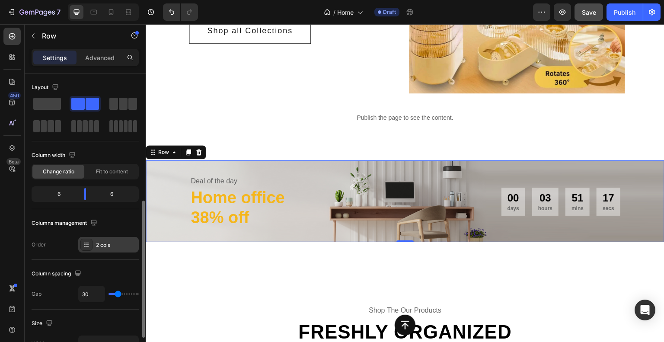
scroll to position [216, 0]
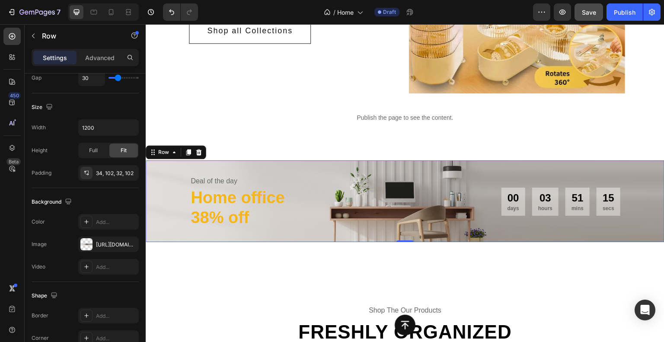
click at [481, 173] on div "Deal of the day Text Home office 38% off Heading 00 days 03 hours 51 mins 15 se…" at bounding box center [405, 201] width 519 height 82
click at [112, 243] on div "[URL][DOMAIN_NAME]" at bounding box center [108, 245] width 25 height 8
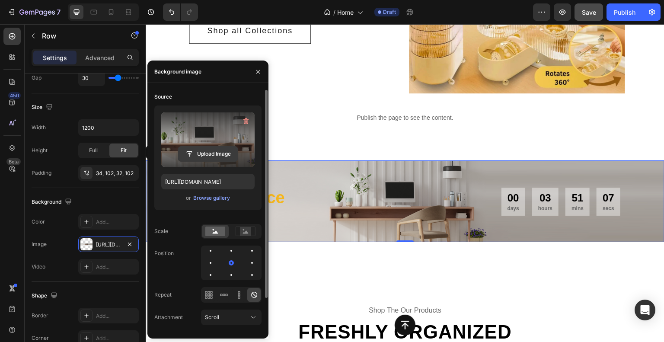
click at [218, 154] on input "file" at bounding box center [208, 154] width 60 height 15
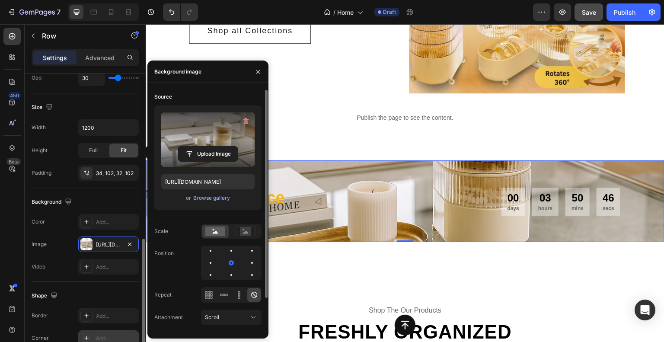
scroll to position [259, 0]
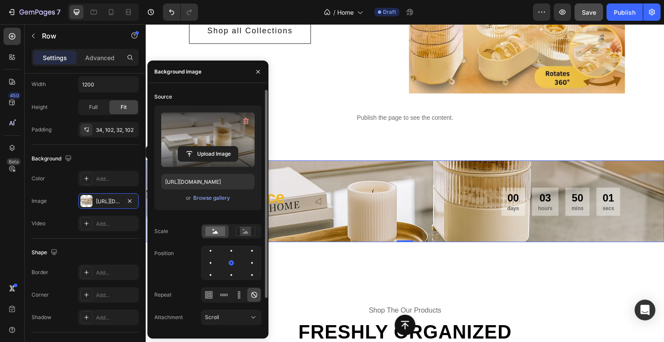
click at [448, 186] on div "00 days 03 hours 50 mins 01 secs CountDown Timer" at bounding box center [516, 201] width 209 height 53
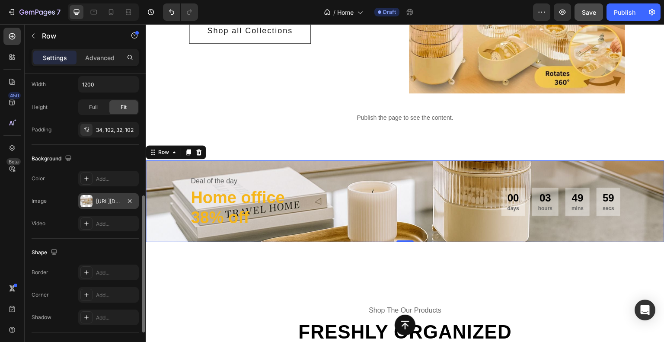
click at [107, 203] on div "[URL][DOMAIN_NAME]" at bounding box center [108, 202] width 25 height 8
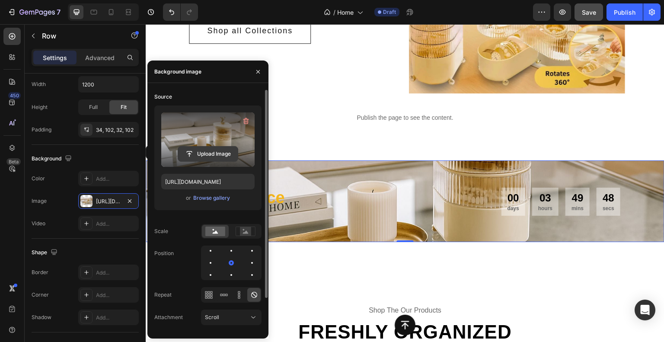
click at [215, 149] on input "file" at bounding box center [208, 154] width 60 height 15
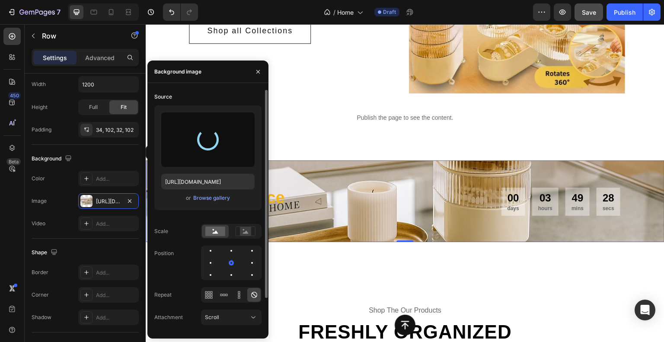
type input "[URL][DOMAIN_NAME]"
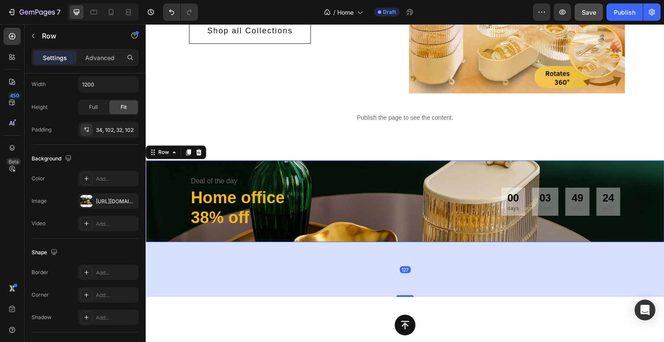
drag, startPoint x: 399, startPoint y: 241, endPoint x: 409, endPoint y: 296, distance: 55.7
click at [409, 296] on div at bounding box center [404, 296] width 17 height 2
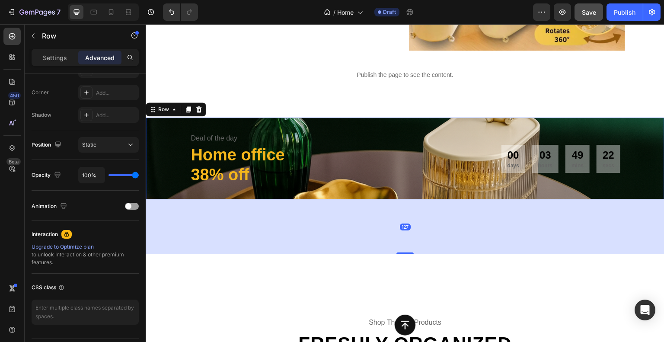
scroll to position [255, 0]
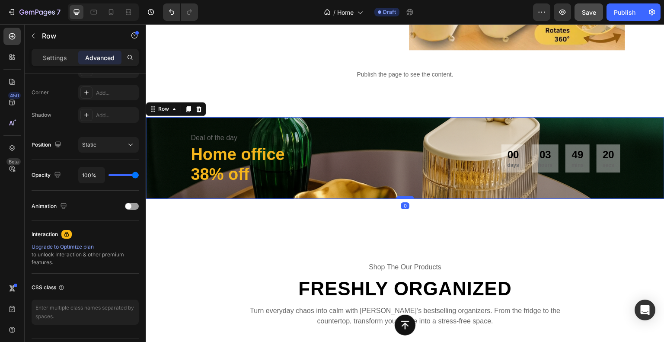
drag, startPoint x: 404, startPoint y: 252, endPoint x: 406, endPoint y: 197, distance: 55.4
click at [406, 197] on div at bounding box center [404, 197] width 17 height 3
type input "0"
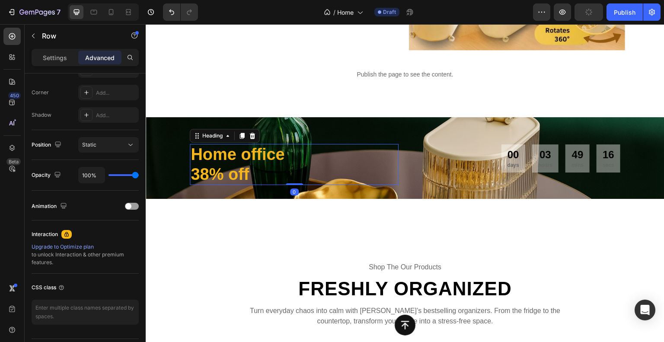
click at [361, 169] on p "Home office 38% off" at bounding box center [294, 164] width 207 height 39
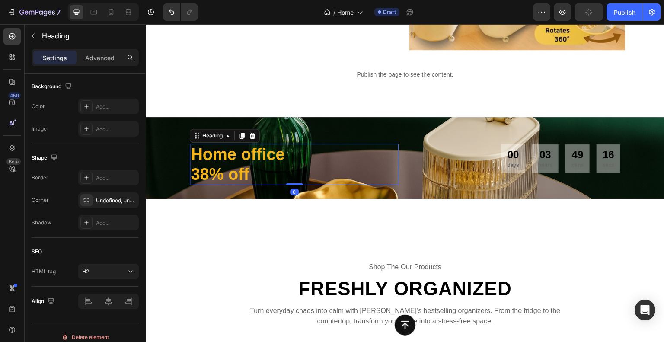
scroll to position [0, 0]
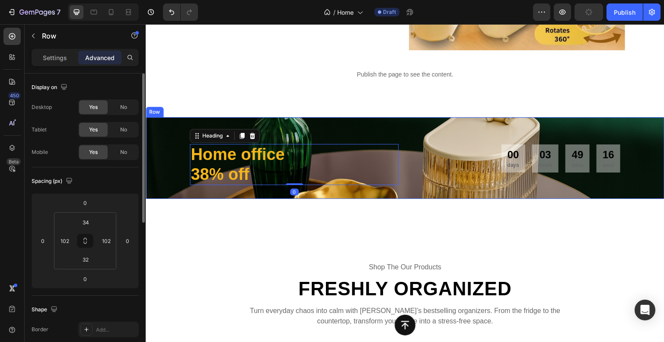
click at [382, 127] on div "Deal of the day Text Home office 38% off Heading 0 00 days 03 hours 49 mins 16 …" at bounding box center [405, 158] width 519 height 82
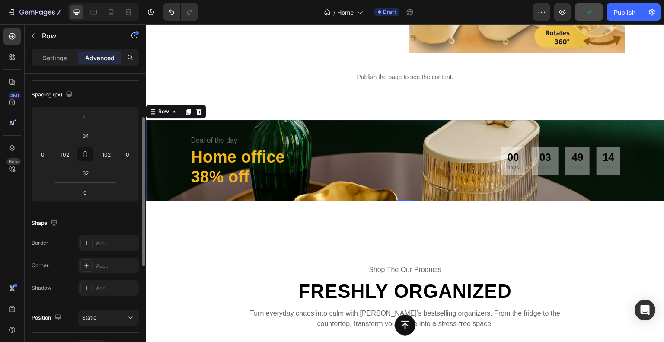
scroll to position [212, 0]
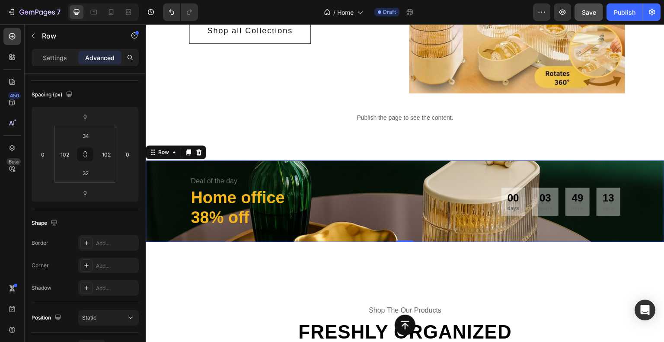
click at [163, 182] on div "Deal of the day Text Home office 38% off Heading 00 days 03 hours 49 mins 13 se…" at bounding box center [405, 201] width 519 height 82
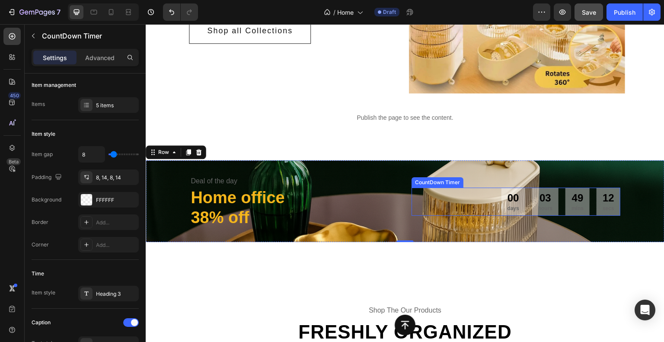
click at [416, 192] on div "00 days 03 hours 49 mins 12 secs" at bounding box center [516, 202] width 209 height 28
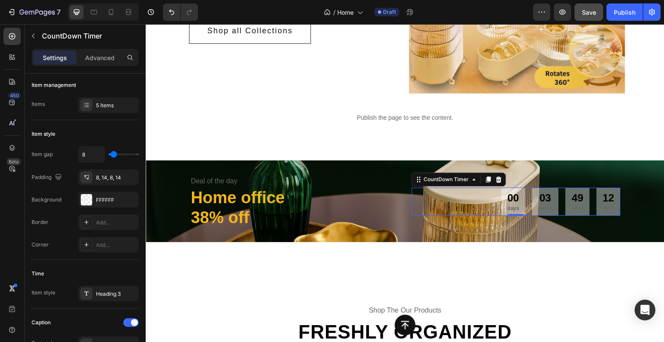
scroll to position [0, 0]
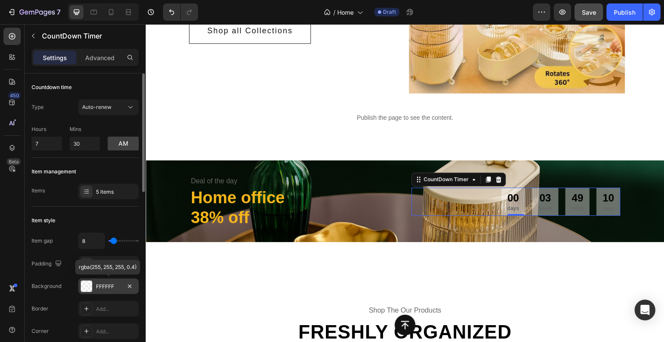
click at [108, 281] on div "FFFFFF" at bounding box center [108, 286] width 61 height 16
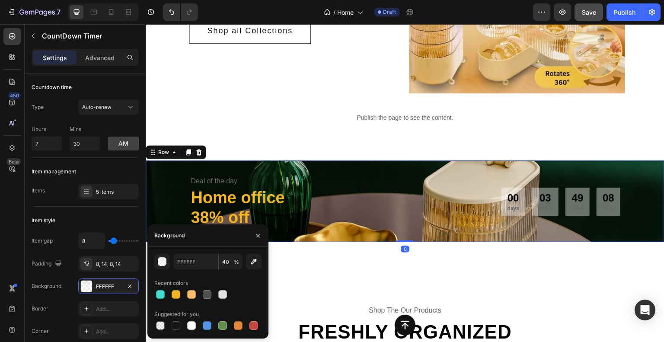
click at [398, 169] on div "Deal of the day Text Home office 38% off Heading 00 days 03 hours 49 mins 08 se…" at bounding box center [405, 201] width 519 height 82
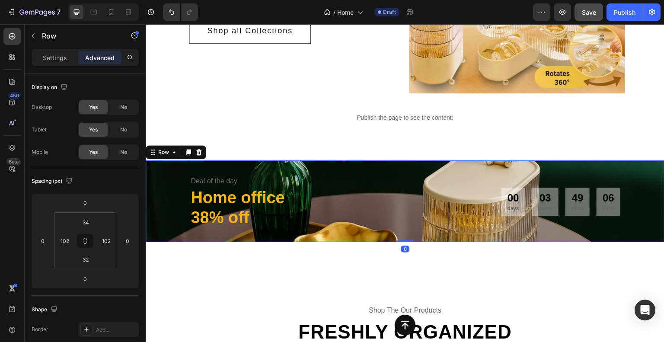
click at [46, 49] on div "Settings Advanced" at bounding box center [85, 57] width 107 height 17
click at [54, 53] on p "Settings" at bounding box center [55, 57] width 24 height 9
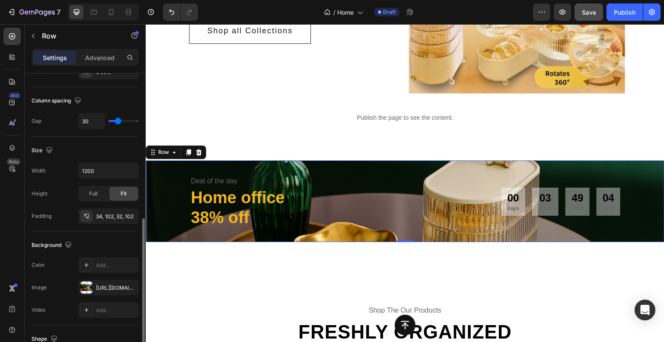
scroll to position [216, 0]
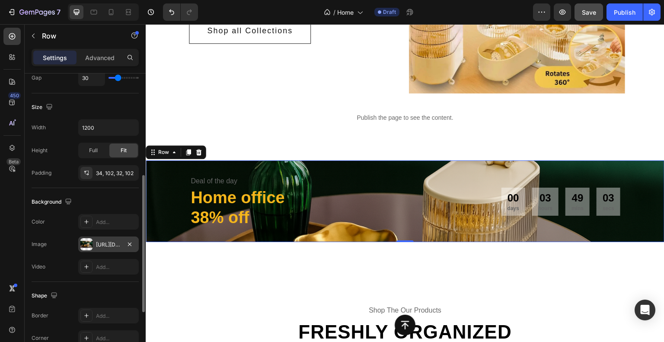
click at [99, 241] on div "[URL][DOMAIN_NAME]" at bounding box center [108, 245] width 25 height 8
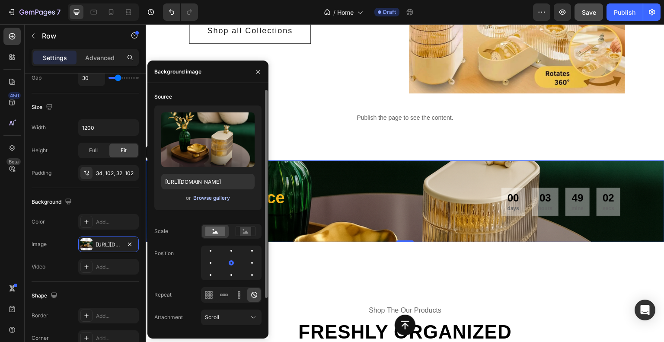
click at [214, 198] on div "Browse gallery" at bounding box center [211, 198] width 37 height 8
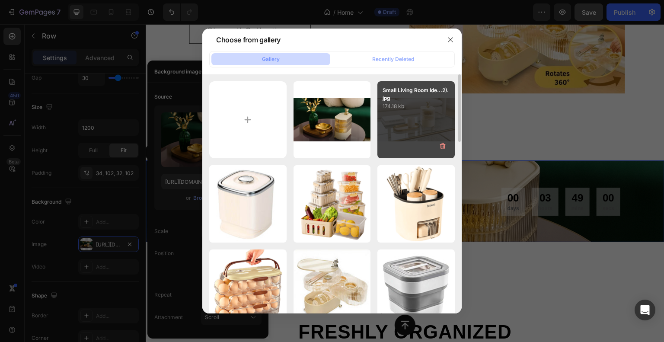
click at [408, 121] on div "Small Living Room Ide...2).jpg 174.18 kb" at bounding box center [415, 119] width 77 height 77
type input "[URL][DOMAIN_NAME]"
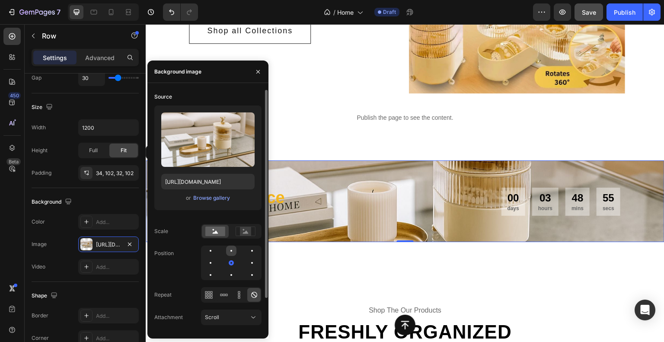
click at [247, 249] on div at bounding box center [252, 251] width 10 height 10
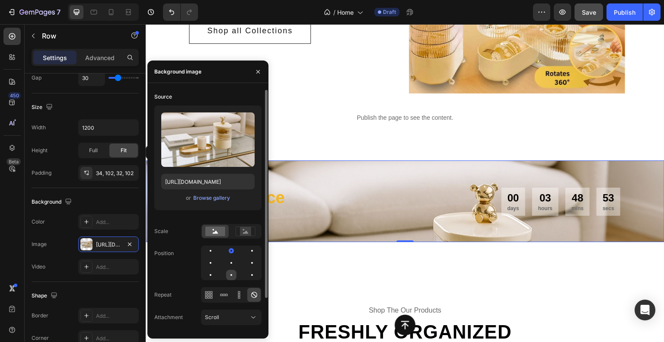
click at [247, 272] on div at bounding box center [252, 275] width 10 height 10
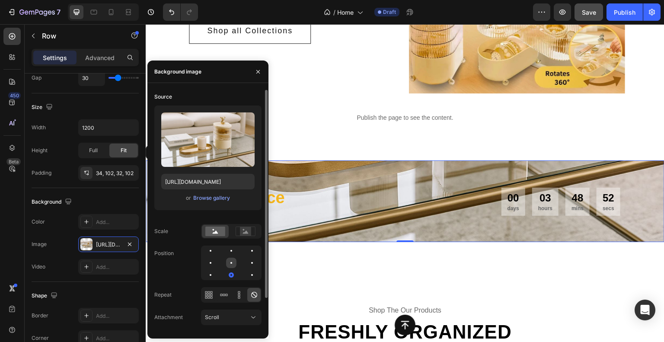
click at [247, 263] on div at bounding box center [252, 263] width 10 height 10
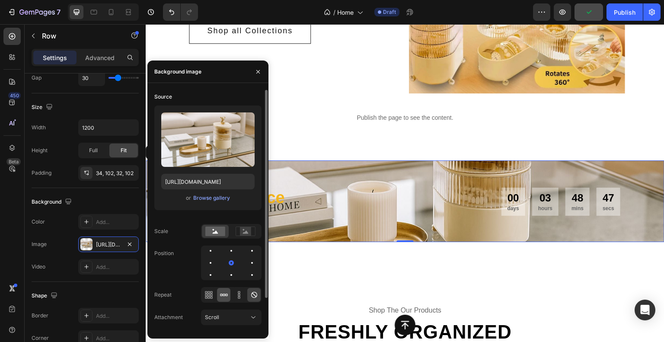
click at [226, 297] on icon at bounding box center [224, 294] width 9 height 9
click at [236, 295] on icon at bounding box center [239, 294] width 9 height 9
click at [207, 297] on icon at bounding box center [208, 294] width 9 height 9
click at [237, 232] on icon at bounding box center [246, 231] width 20 height 10
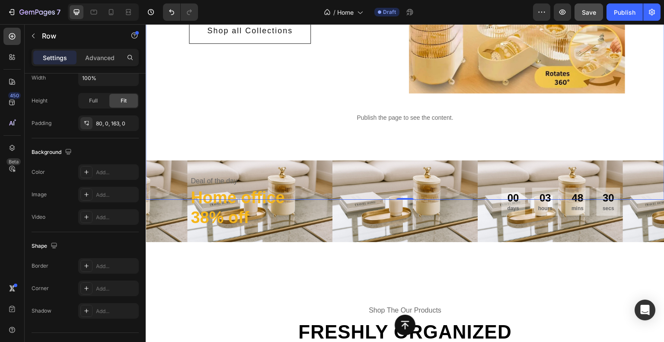
click at [547, 132] on div "SMARTLY DESIGNED & BEAUTIFULLY CRAFTED Text Everything your home deserves Headi…" at bounding box center [405, 15] width 519 height 370
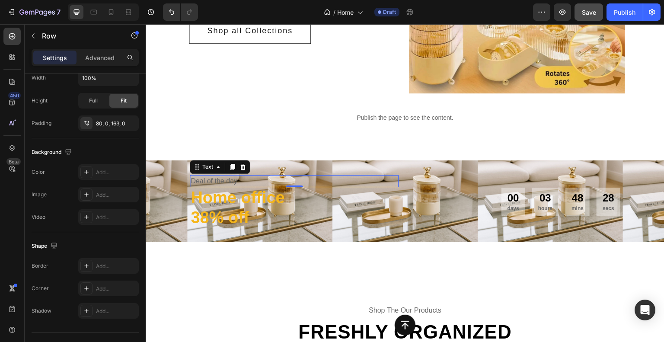
click at [234, 182] on div "Deal of the day" at bounding box center [294, 181] width 209 height 12
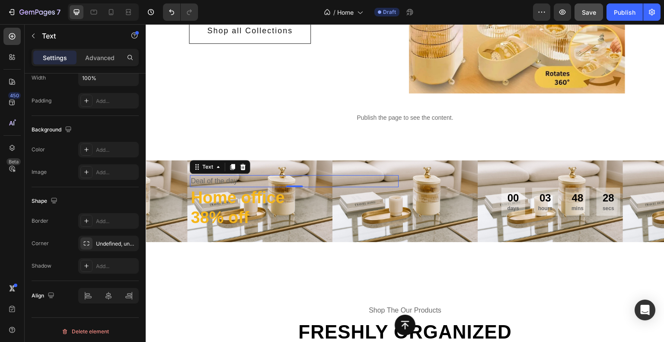
scroll to position [0, 0]
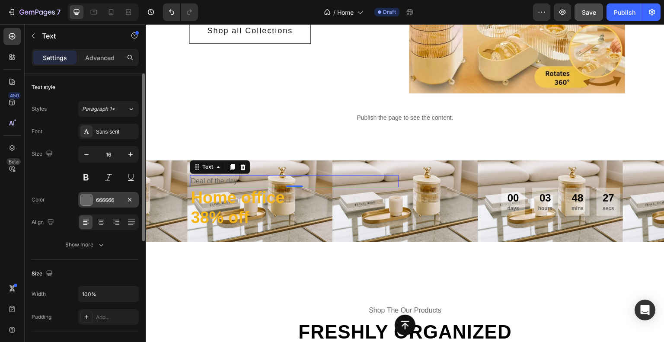
click at [89, 199] on div at bounding box center [86, 199] width 11 height 11
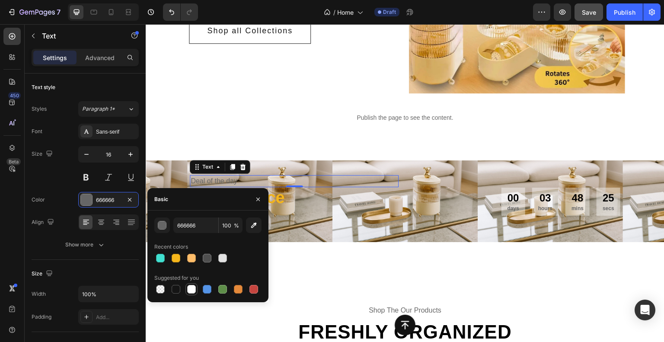
click at [190, 293] on div at bounding box center [191, 289] width 9 height 9
type input "FFFFFF"
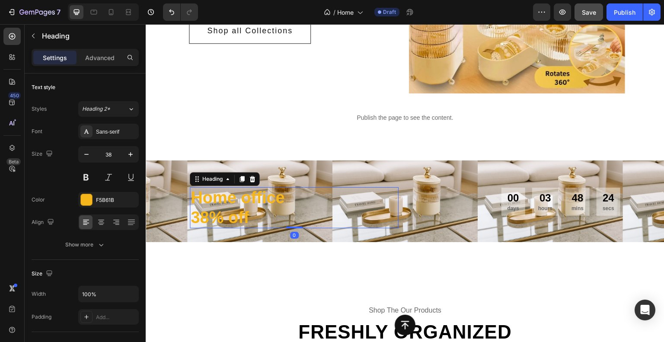
click at [304, 218] on p "Home office 38% off" at bounding box center [294, 207] width 207 height 39
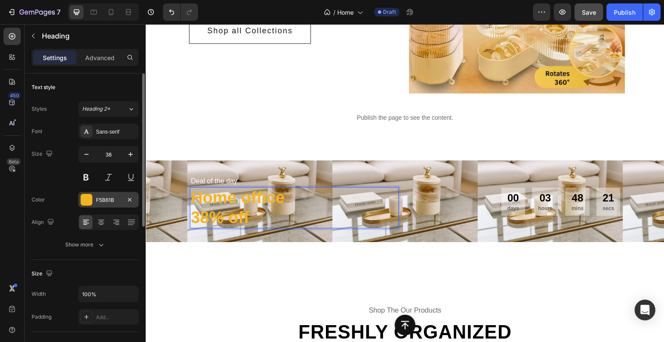
click at [87, 201] on div at bounding box center [86, 199] width 11 height 11
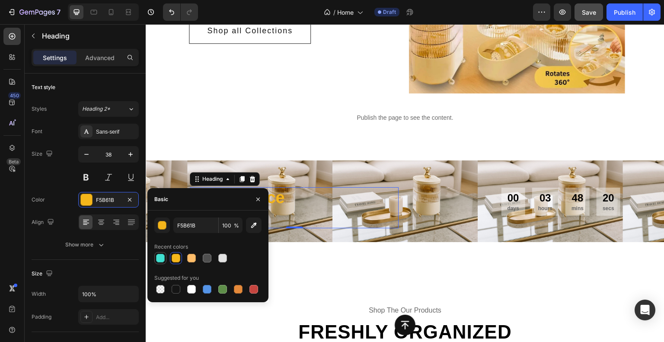
click at [157, 260] on div at bounding box center [160, 258] width 9 height 9
type input "40E0D0"
click at [236, 131] on div "SMARTLY DESIGNED & BEAUTIFULLY CRAFTED Text Everything your home deserves Headi…" at bounding box center [405, 15] width 519 height 370
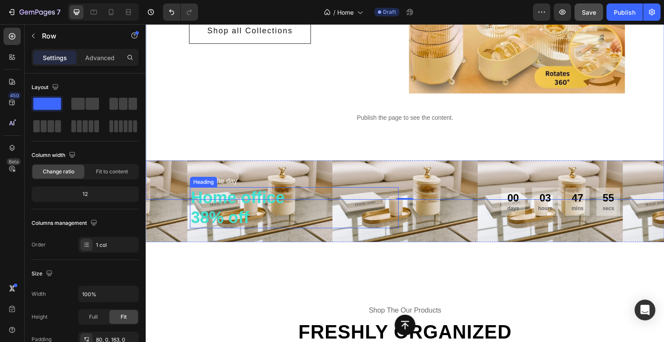
click at [254, 213] on p "Home office 38% off" at bounding box center [294, 207] width 207 height 39
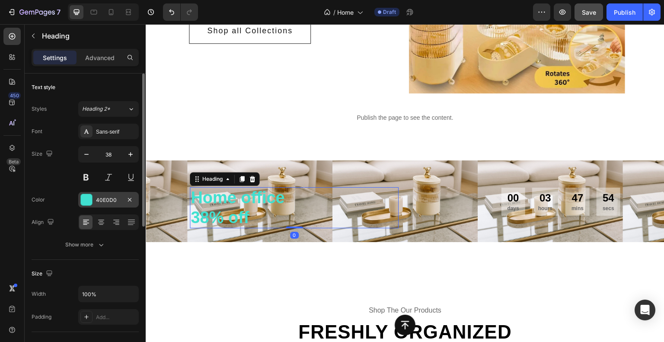
click at [81, 198] on div at bounding box center [86, 199] width 11 height 11
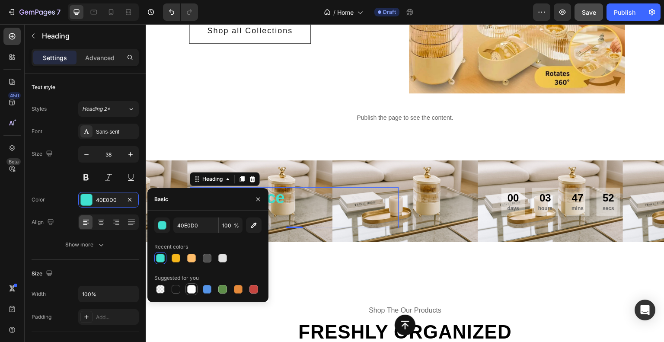
click at [190, 290] on div at bounding box center [191, 289] width 9 height 9
type input "FFFFFF"
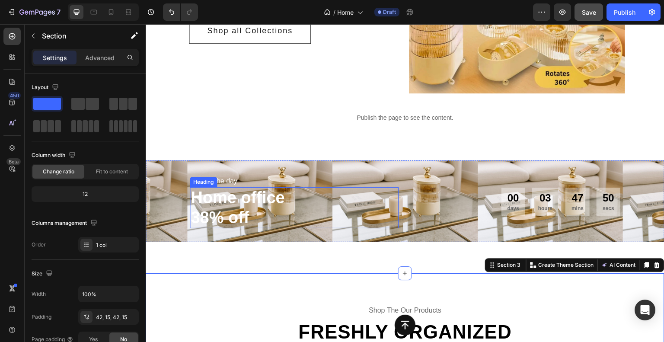
click at [239, 210] on p "Home office 38% off" at bounding box center [294, 207] width 207 height 39
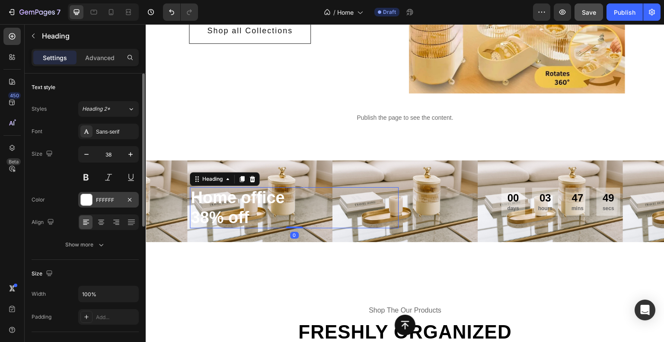
click at [91, 200] on div at bounding box center [86, 199] width 11 height 11
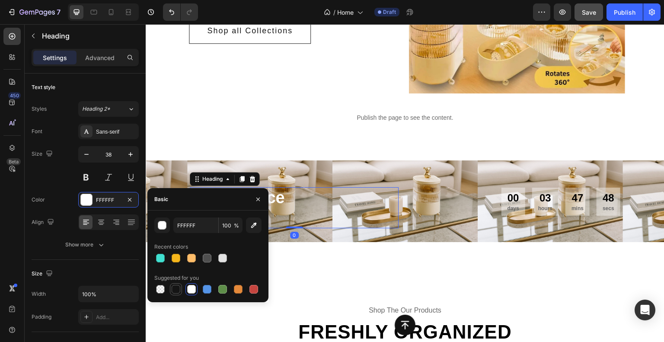
click at [174, 290] on div at bounding box center [176, 289] width 9 height 9
type input "151515"
click at [280, 269] on div "SMARTLY DESIGNED & BEAUTIFULLY CRAFTED Text Everything your home deserves Headi…" at bounding box center [405, 51] width 519 height 443
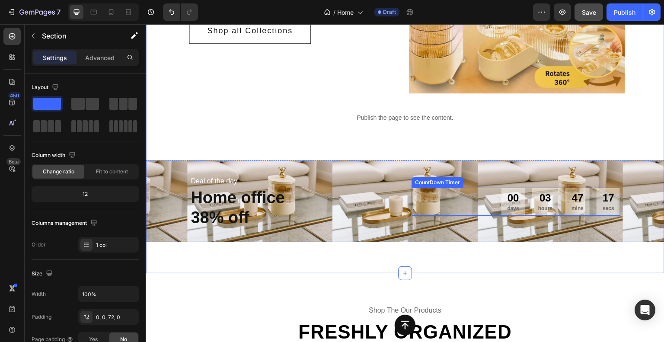
click at [513, 192] on div "00 days" at bounding box center [513, 202] width 24 height 28
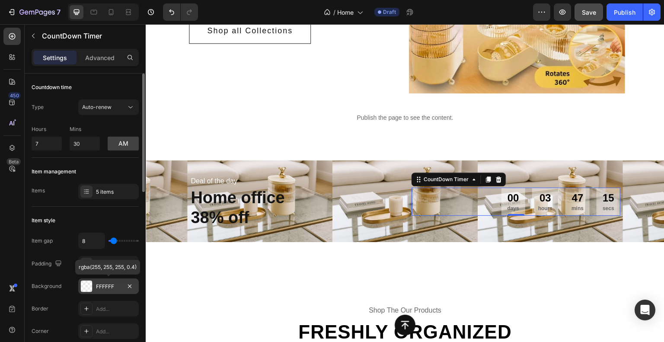
click at [88, 285] on div at bounding box center [86, 286] width 11 height 11
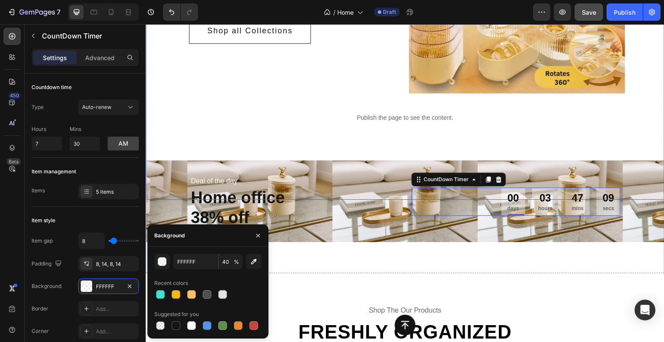
click at [521, 126] on div "Publish the page to see the content." at bounding box center [405, 117] width 519 height 23
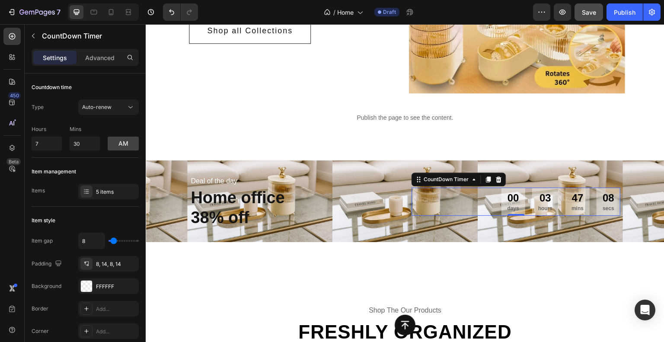
click at [508, 207] on p "days" at bounding box center [513, 208] width 12 height 8
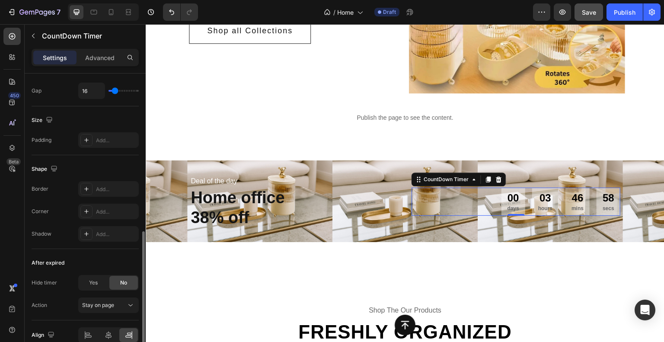
scroll to position [430, 0]
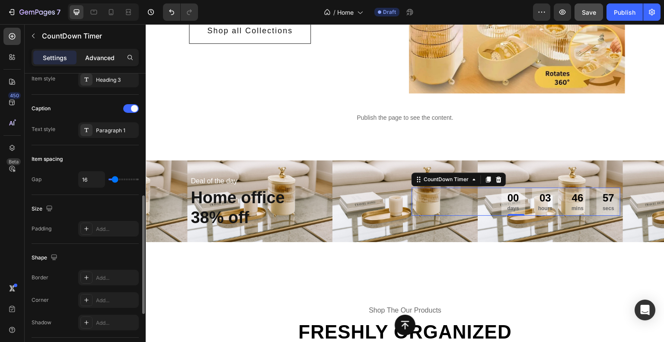
click at [101, 60] on p "Advanced" at bounding box center [99, 57] width 29 height 9
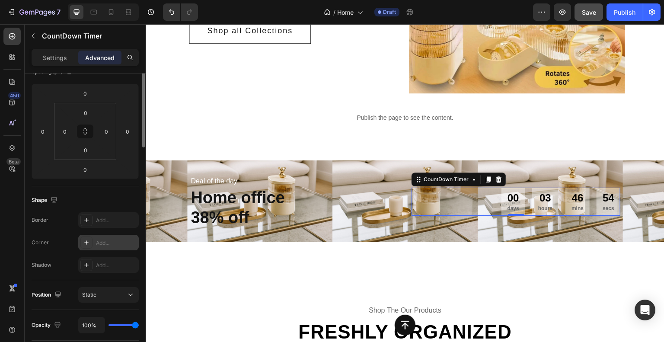
scroll to position [0, 0]
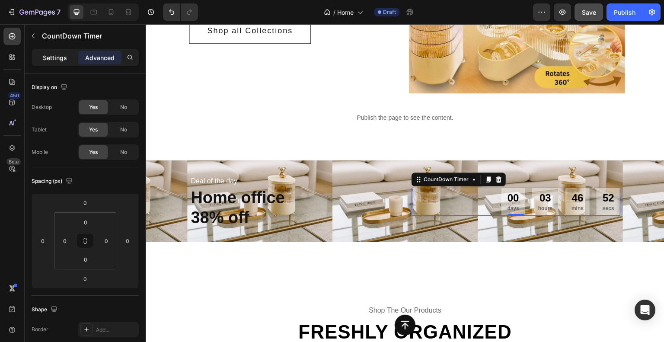
click at [63, 54] on p "Settings" at bounding box center [55, 57] width 24 height 9
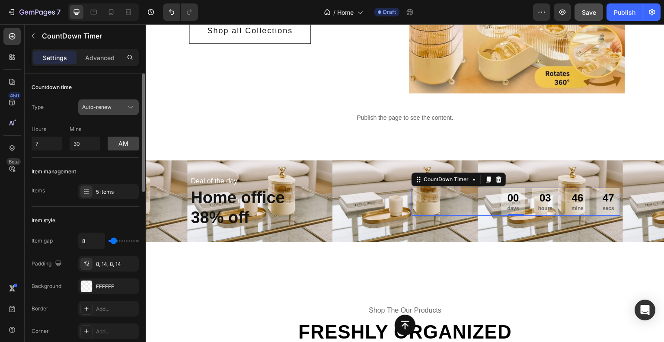
click at [115, 108] on div "Auto-renew" at bounding box center [104, 107] width 44 height 8
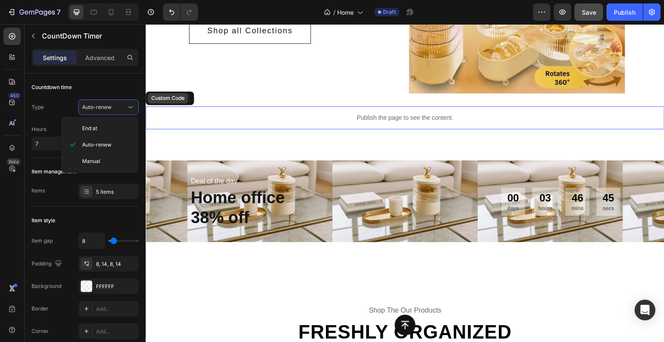
click at [170, 105] on div "Custom Code" at bounding box center [170, 98] width 48 height 14
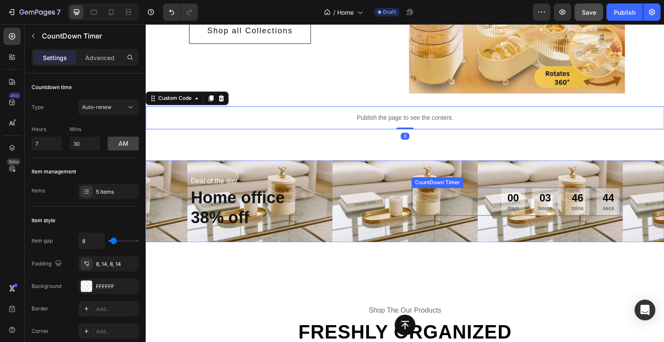
click at [501, 191] on div "00 days" at bounding box center [513, 202] width 24 height 28
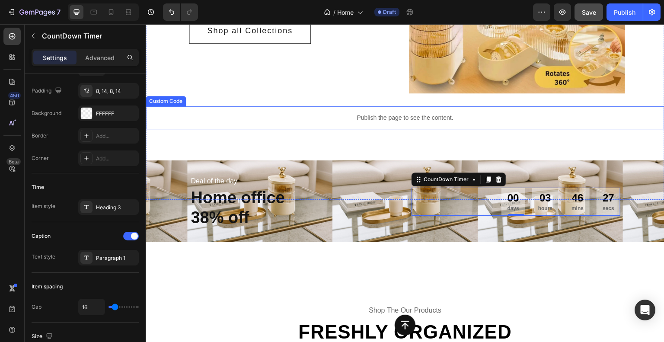
scroll to position [7, 0]
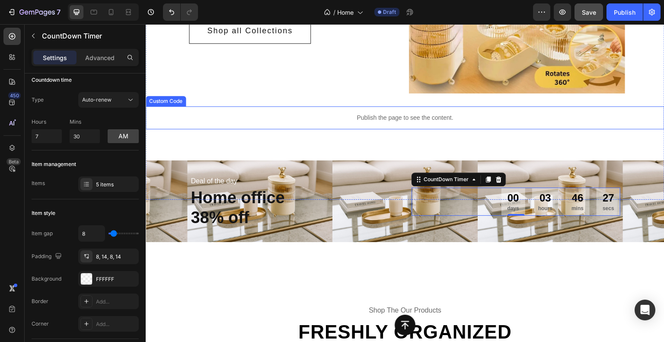
click at [513, 120] on p "Publish the page to see the content." at bounding box center [405, 117] width 519 height 9
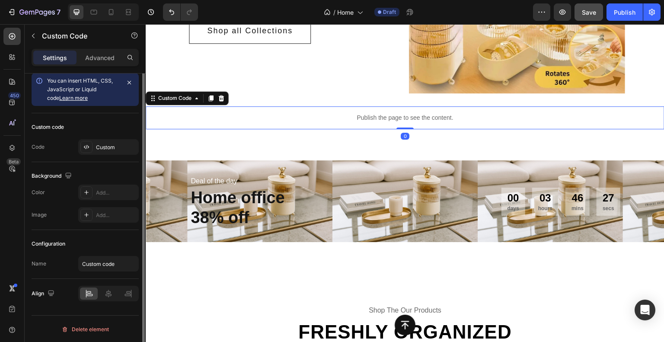
scroll to position [0, 0]
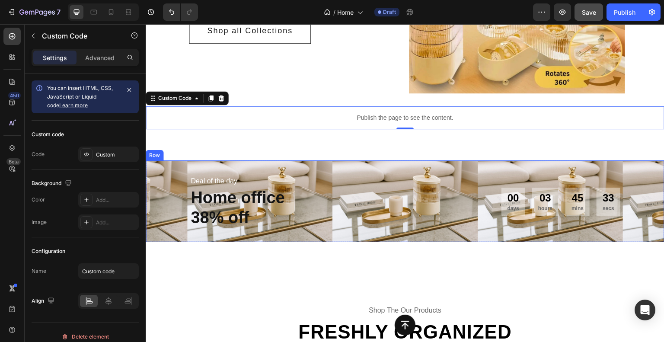
click at [331, 167] on div "Deal of the day Text Home office 38% off Heading 00 days 03 hours 45 mins 33 se…" at bounding box center [405, 201] width 519 height 82
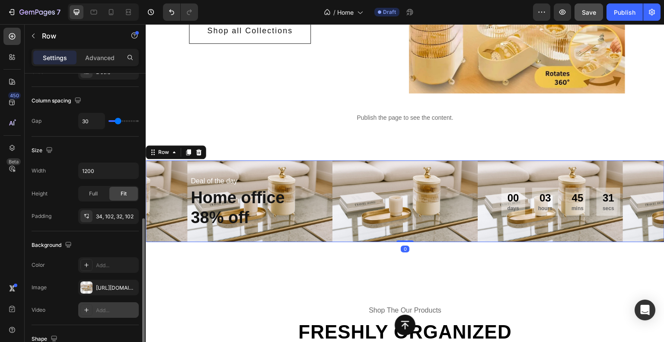
scroll to position [216, 0]
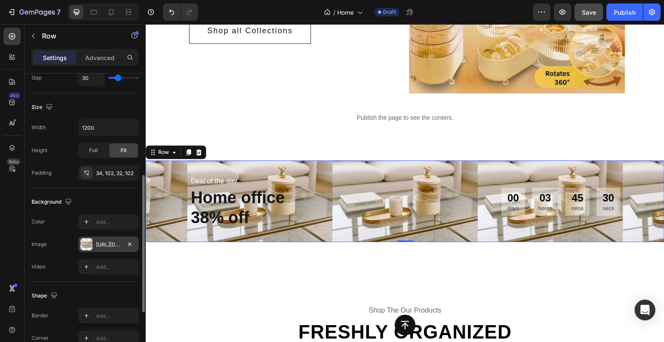
click at [106, 246] on div "[URL][DOMAIN_NAME]" at bounding box center [108, 245] width 25 height 8
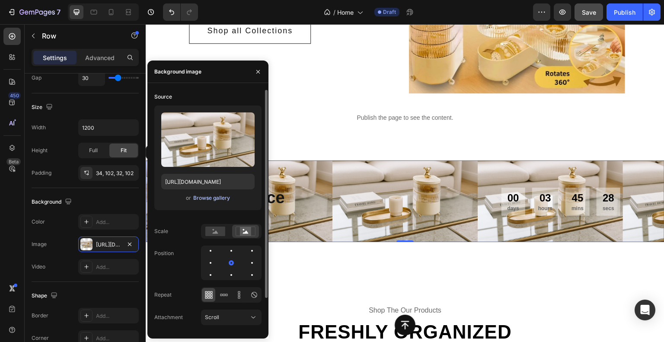
click at [214, 198] on div "Browse gallery" at bounding box center [211, 198] width 37 height 8
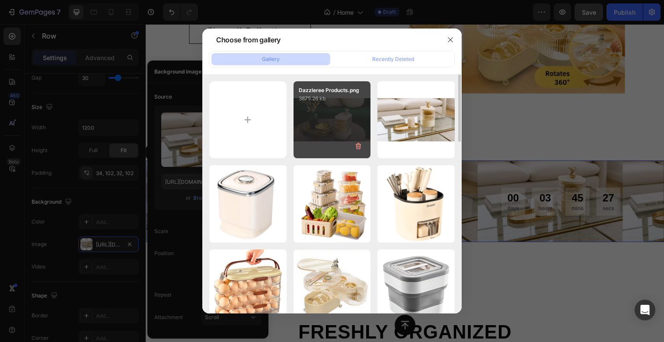
click at [304, 135] on div "Dazzleree Products.png 3875.26 kb" at bounding box center [331, 119] width 77 height 77
type input "[URL][DOMAIN_NAME]"
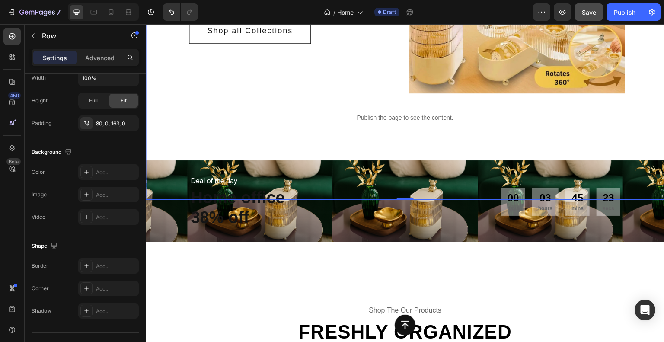
click at [310, 139] on div "SMARTLY DESIGNED & BEAUTIFULLY CRAFTED Text Everything your home deserves Headi…" at bounding box center [405, 15] width 519 height 370
click at [236, 212] on p "Home office 38% off" at bounding box center [294, 207] width 207 height 39
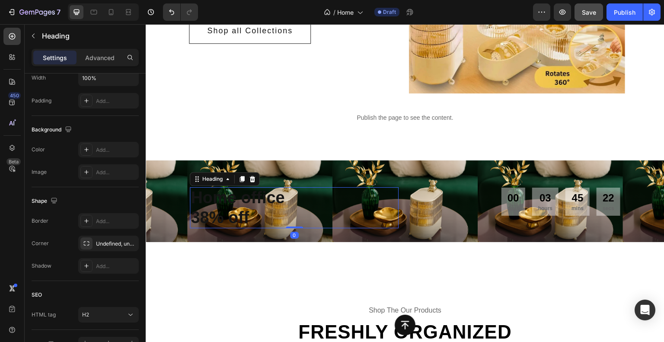
scroll to position [0, 0]
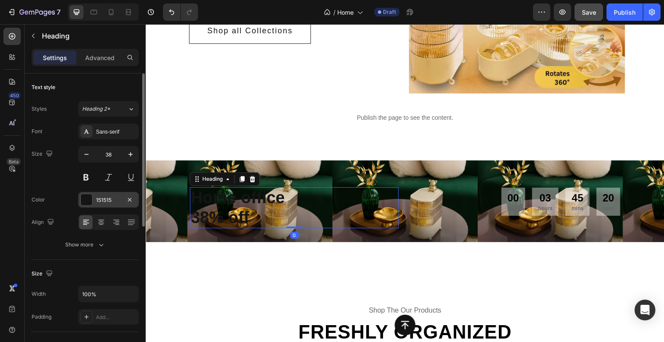
click at [95, 201] on div "151515" at bounding box center [108, 200] width 61 height 16
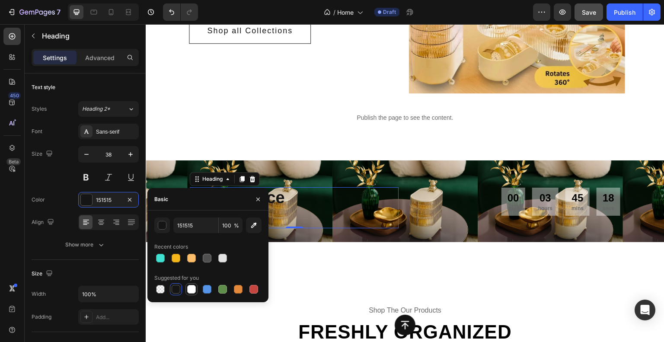
click at [194, 290] on div at bounding box center [191, 289] width 9 height 9
type input "FFFFFF"
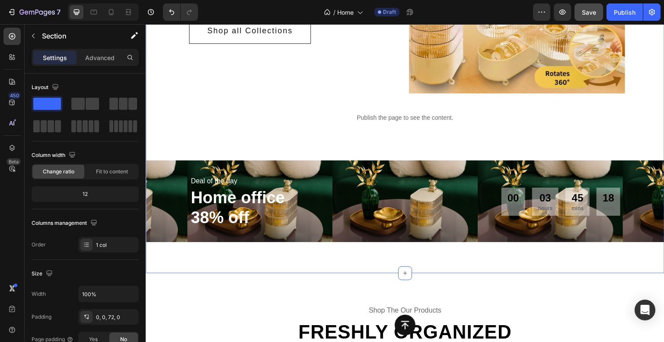
click at [329, 269] on div "SMARTLY DESIGNED & BEAUTIFULLY CRAFTED Text Everything your home deserves Headi…" at bounding box center [405, 51] width 519 height 443
click at [507, 207] on p "days" at bounding box center [513, 208] width 12 height 8
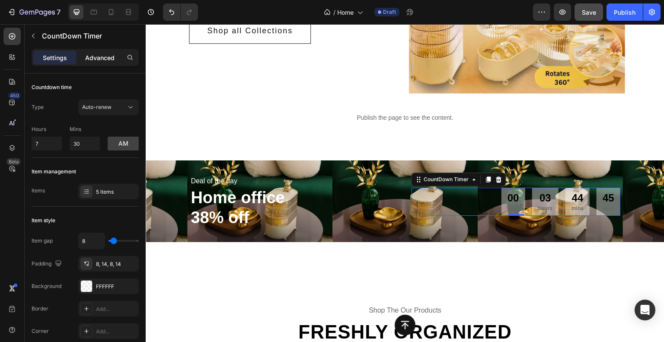
click at [102, 59] on p "Advanced" at bounding box center [99, 57] width 29 height 9
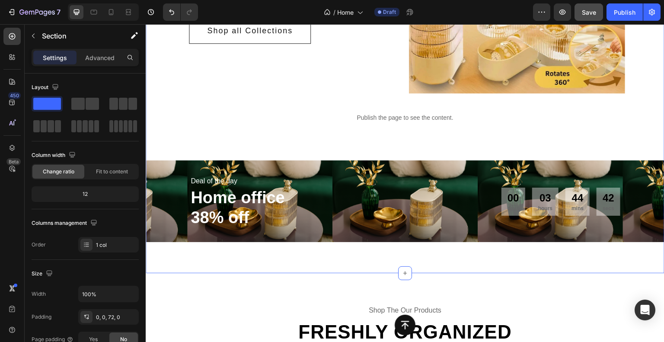
click at [553, 262] on div "SMARTLY DESIGNED & BEAUTIFULLY CRAFTED Text Everything your home deserves Headi…" at bounding box center [405, 51] width 519 height 443
click at [507, 208] on p "days" at bounding box center [513, 208] width 12 height 8
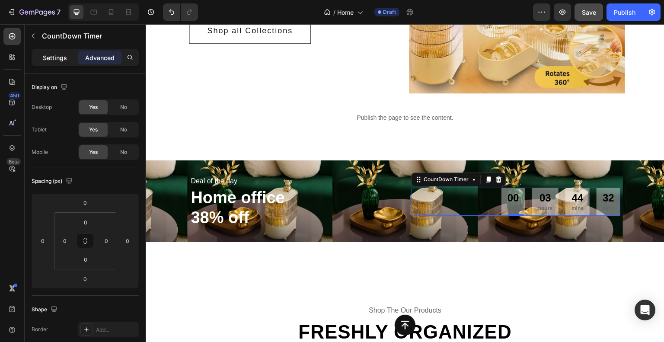
click at [45, 52] on div "Settings" at bounding box center [54, 58] width 43 height 14
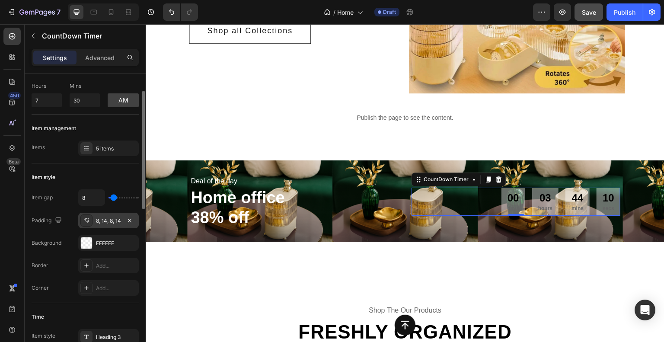
scroll to position [86, 0]
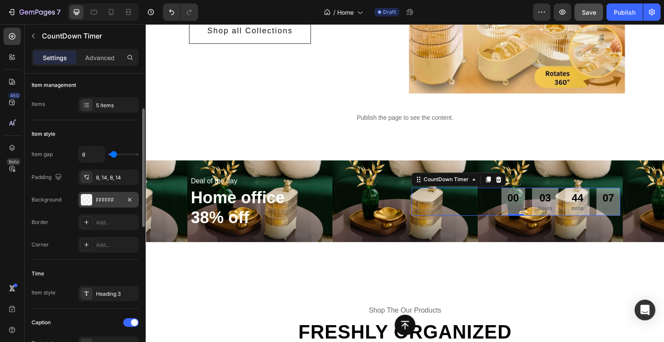
click at [102, 196] on div "FFFFFF" at bounding box center [108, 200] width 25 height 8
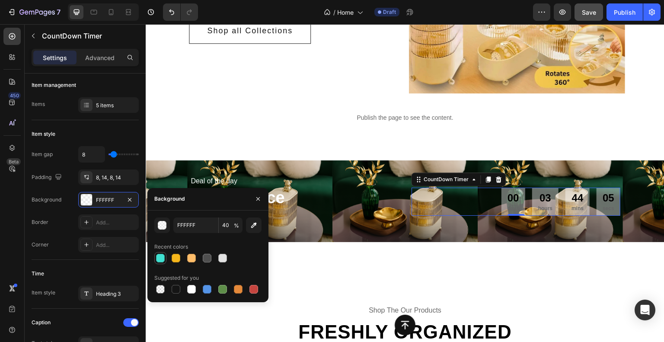
click at [163, 261] on div at bounding box center [160, 258] width 9 height 9
type input "40E0D0"
type input "100"
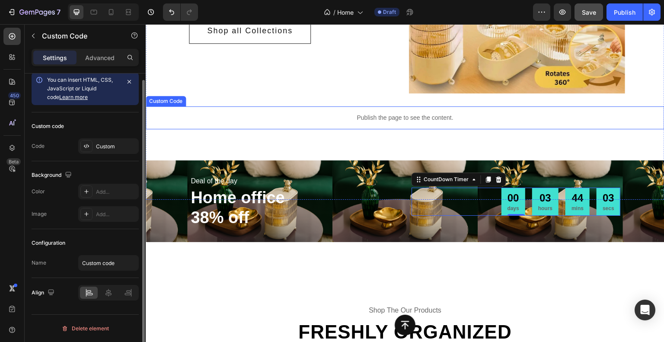
click at [266, 113] on p "Publish the page to see the content." at bounding box center [405, 117] width 519 height 9
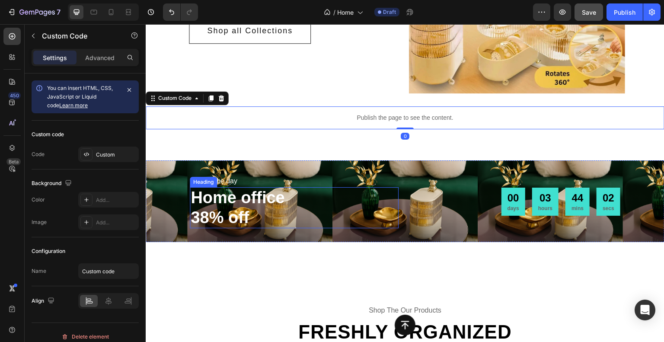
click at [243, 211] on p "Home office 38% off" at bounding box center [294, 207] width 207 height 39
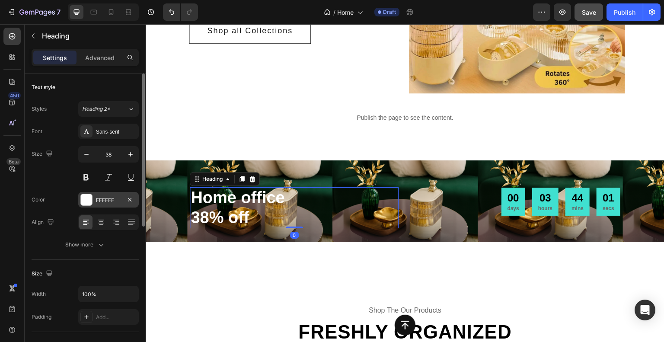
click at [87, 198] on div at bounding box center [86, 199] width 11 height 11
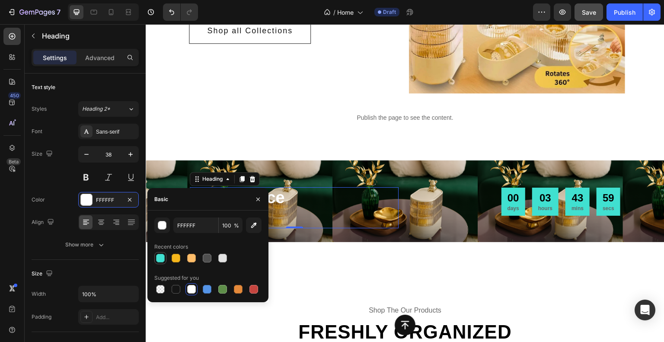
click at [162, 258] on div at bounding box center [160, 258] width 9 height 9
type input "40E0D0"
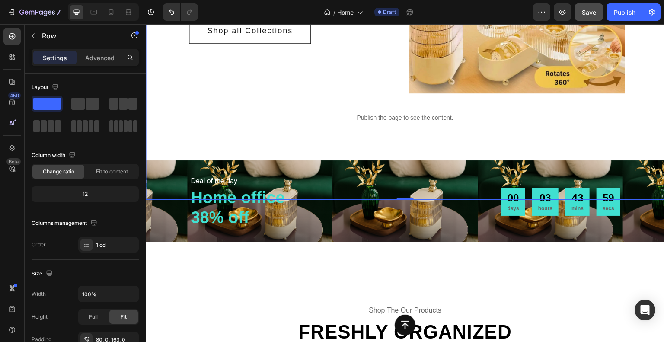
click at [259, 135] on div "SMARTLY DESIGNED & BEAUTIFULLY CRAFTED Text Everything your home deserves Headi…" at bounding box center [405, 15] width 519 height 370
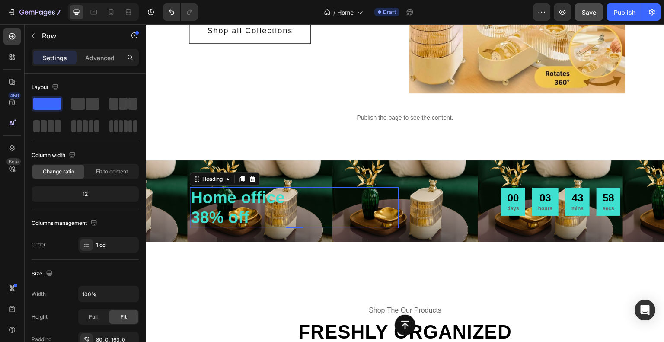
click at [221, 206] on p "Home office 38% off" at bounding box center [294, 207] width 207 height 39
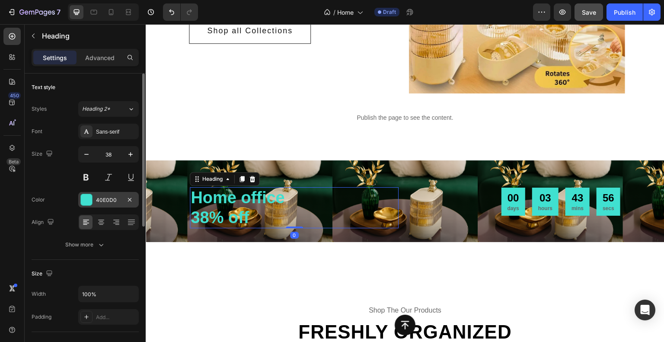
click at [101, 198] on div "40E0D0" at bounding box center [108, 200] width 25 height 8
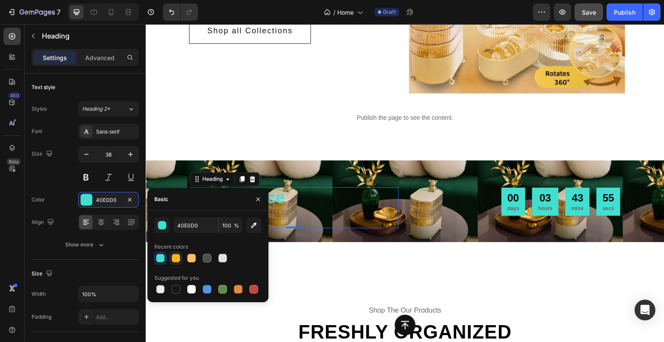
click at [178, 256] on div at bounding box center [176, 258] width 9 height 9
type input "F5B61B"
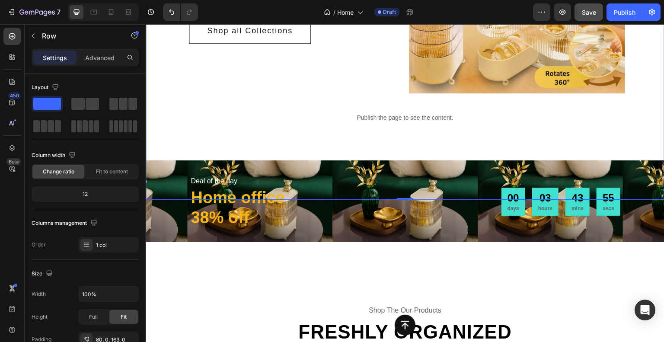
click at [236, 132] on div "SMARTLY DESIGNED & BEAUTIFULLY CRAFTED Text Everything your home deserves Headi…" at bounding box center [405, 15] width 519 height 370
click at [226, 207] on p "Home office 38% off" at bounding box center [294, 207] width 207 height 39
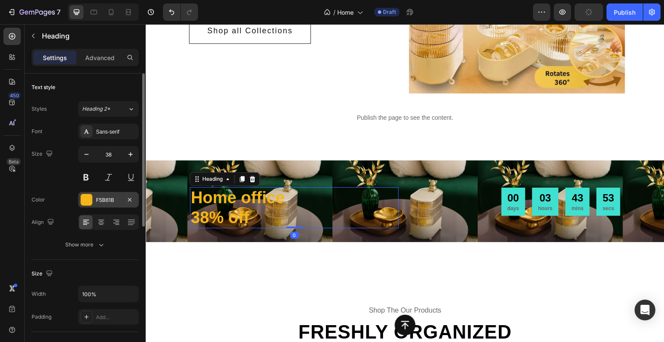
click at [104, 200] on div "F5B61B" at bounding box center [108, 200] width 25 height 8
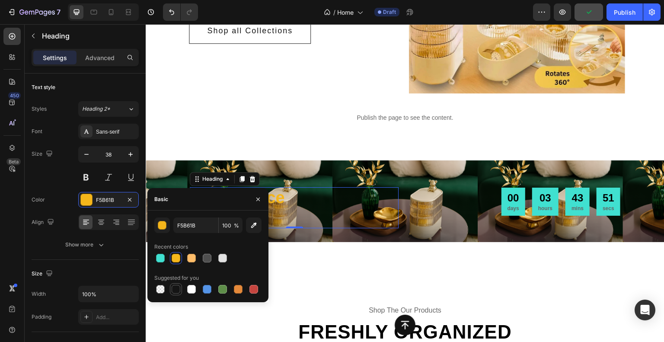
click at [178, 290] on div at bounding box center [176, 289] width 9 height 9
type input "151515"
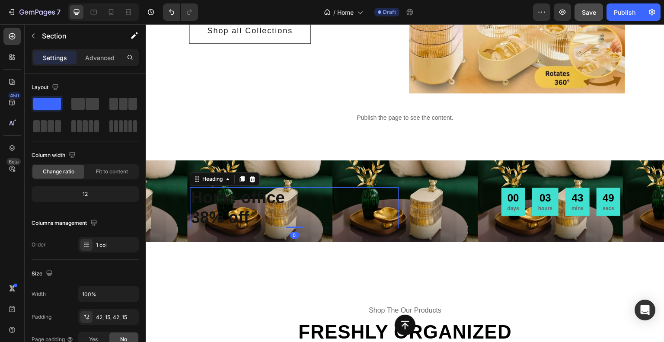
click at [239, 211] on p "Home office 38% off" at bounding box center [294, 207] width 207 height 39
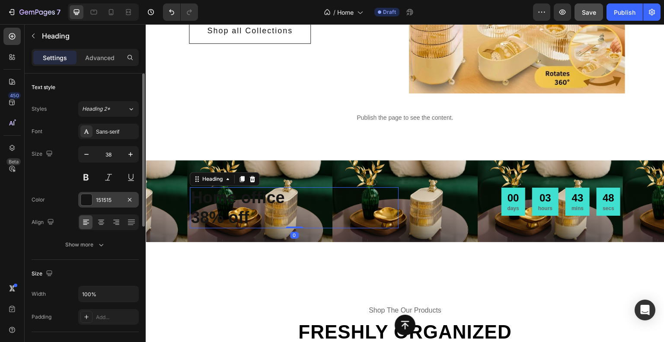
click at [108, 197] on div "151515" at bounding box center [108, 200] width 25 height 8
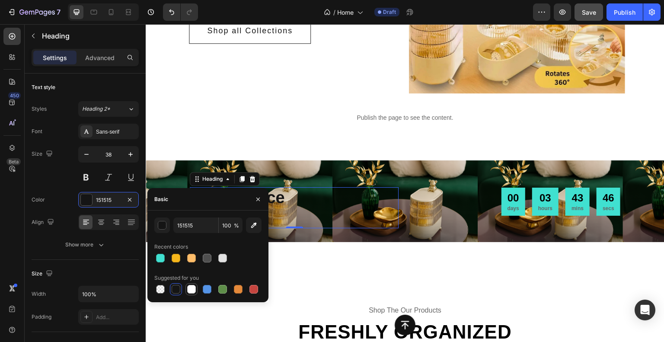
click at [189, 289] on div at bounding box center [191, 289] width 9 height 9
type input "FFFFFF"
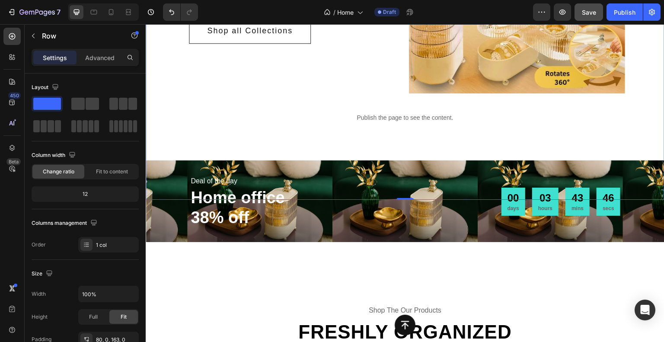
click at [246, 140] on div "SMARTLY DESIGNED & BEAUTIFULLY CRAFTED Text Everything your home deserves Headi…" at bounding box center [405, 15] width 519 height 370
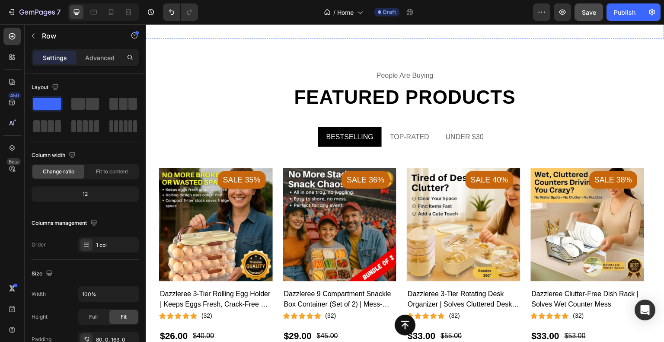
scroll to position [990, 0]
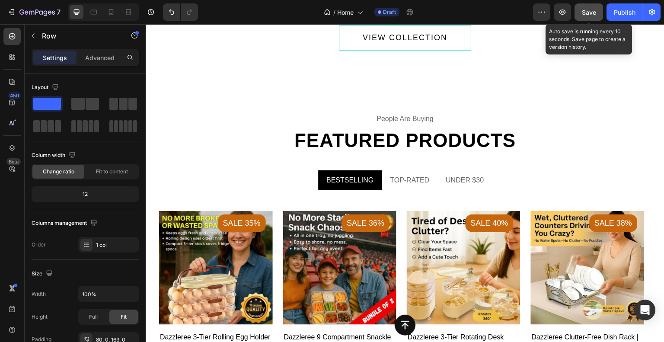
click at [586, 10] on span "Save" at bounding box center [589, 12] width 14 height 7
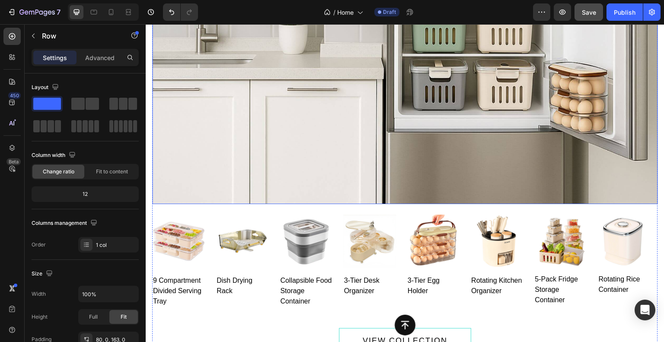
scroll to position [688, 0]
click at [93, 10] on icon at bounding box center [94, 12] width 6 height 5
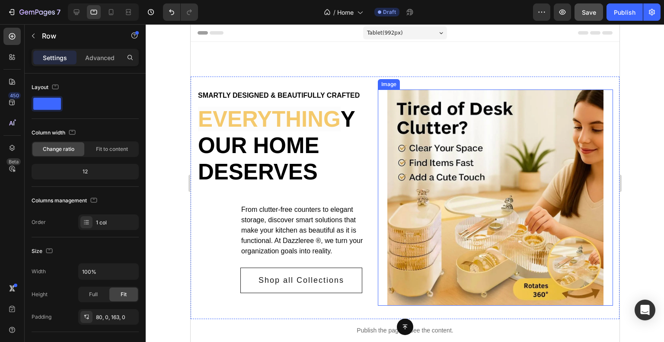
scroll to position [43, 0]
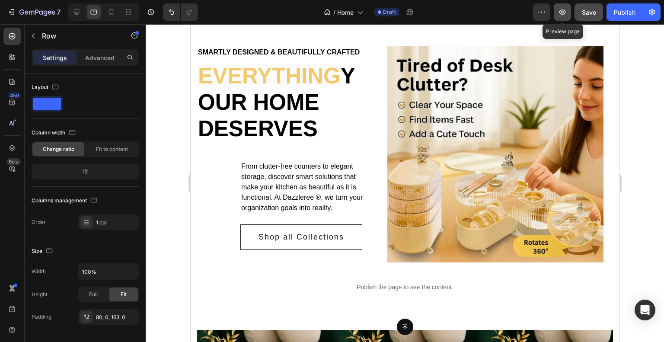
click at [565, 11] on icon "button" at bounding box center [562, 12] width 6 height 5
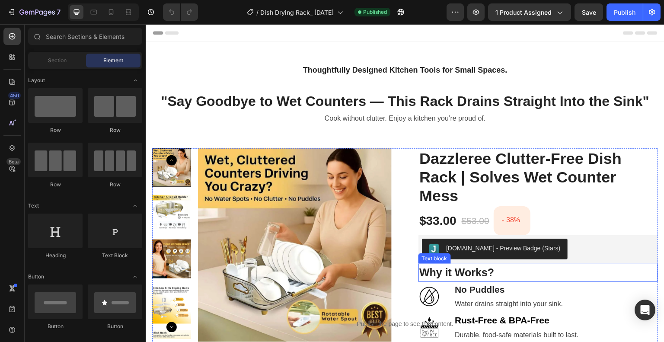
scroll to position [43, 0]
